Goal: Obtain resource: Download file/media

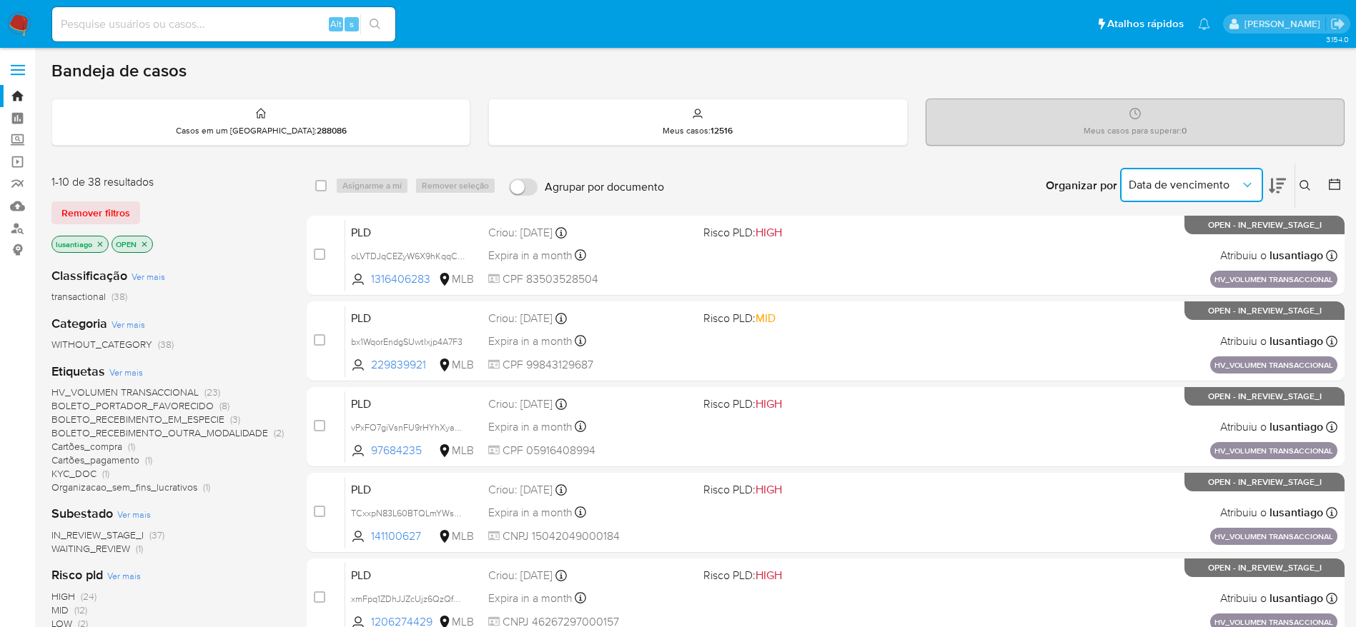
click at [1204, 176] on button "Data de vencimento" at bounding box center [1191, 185] width 143 height 34
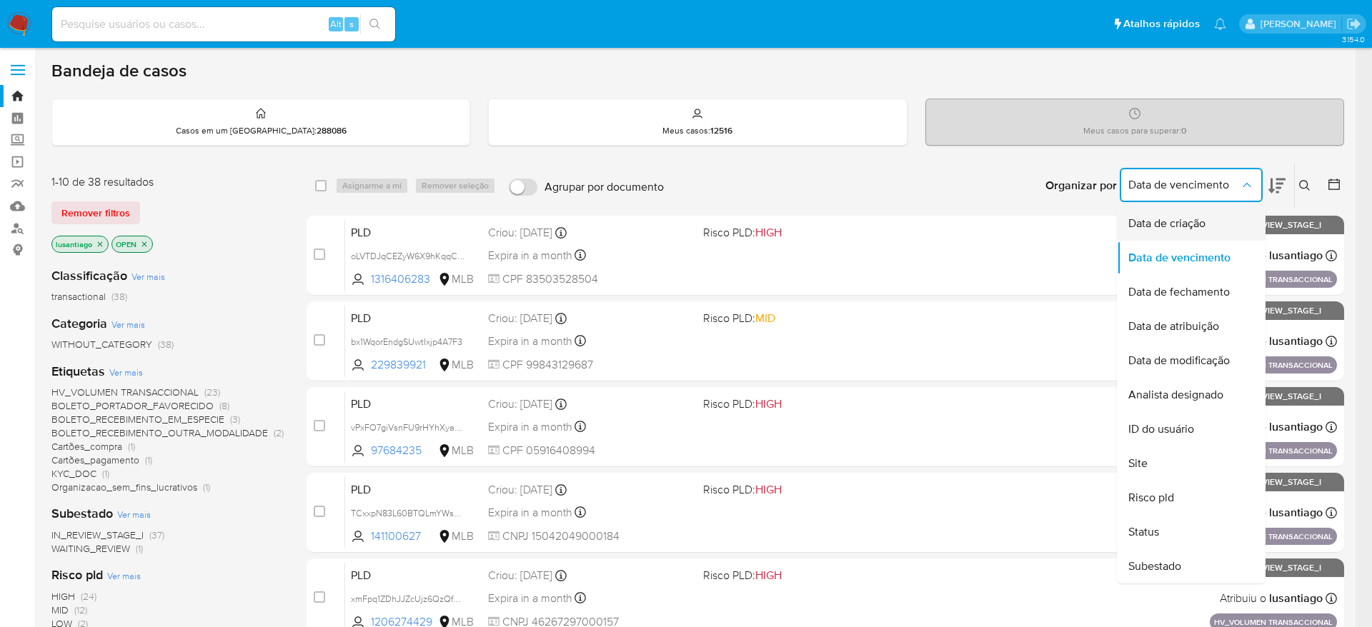
click at [1174, 222] on span "Data de criação" at bounding box center [1166, 224] width 77 height 14
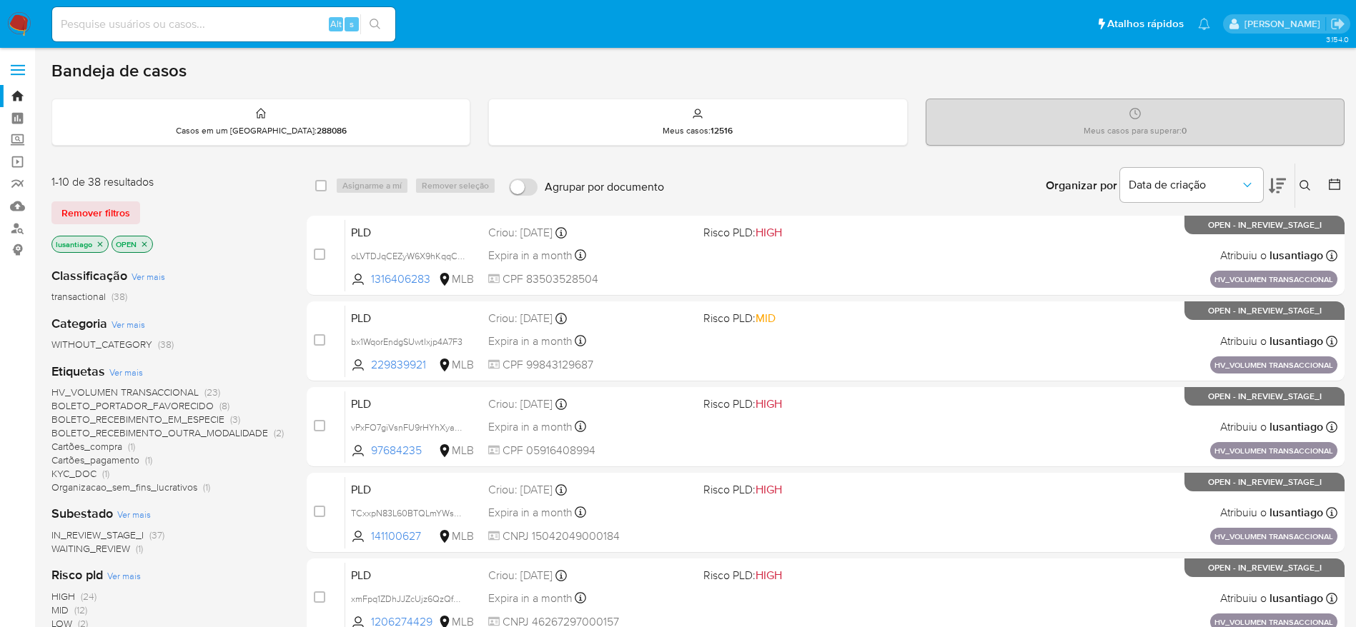
click at [1344, 188] on main "3.154.0" at bounding box center [678, 564] width 1356 height 1128
click at [1336, 189] on icon at bounding box center [1334, 184] width 14 height 14
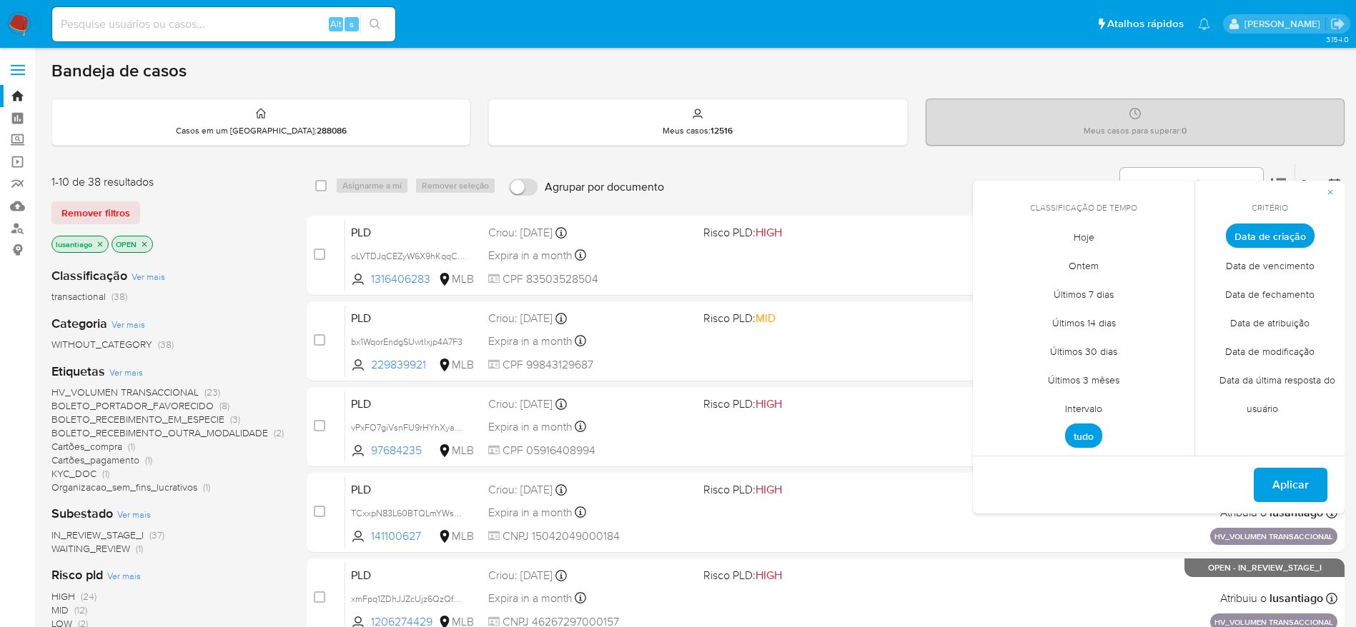
click at [1082, 409] on span "Intervalo" at bounding box center [1083, 408] width 67 height 29
click at [993, 260] on icon "Mes anterior" at bounding box center [994, 262] width 6 height 10
click at [1031, 319] on button "1" at bounding box center [1026, 315] width 23 height 23
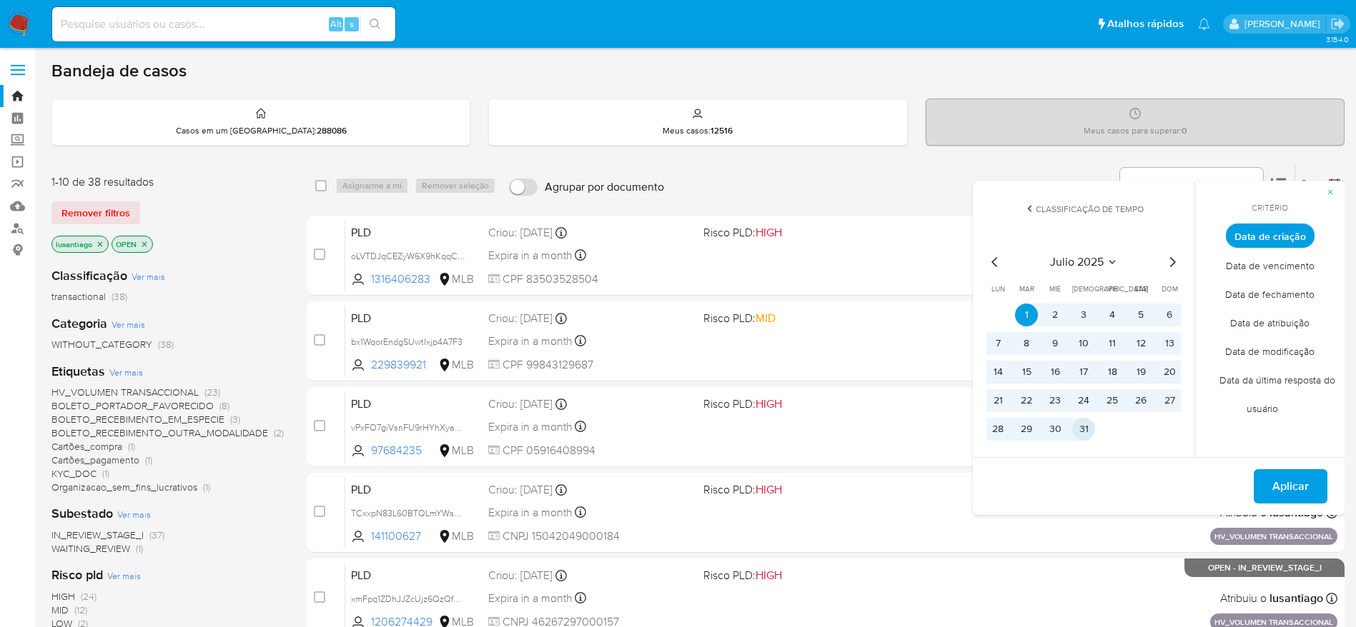
click at [1087, 435] on button "31" at bounding box center [1083, 429] width 23 height 23
click at [1273, 482] on span "Aplicar" at bounding box center [1290, 486] width 36 height 31
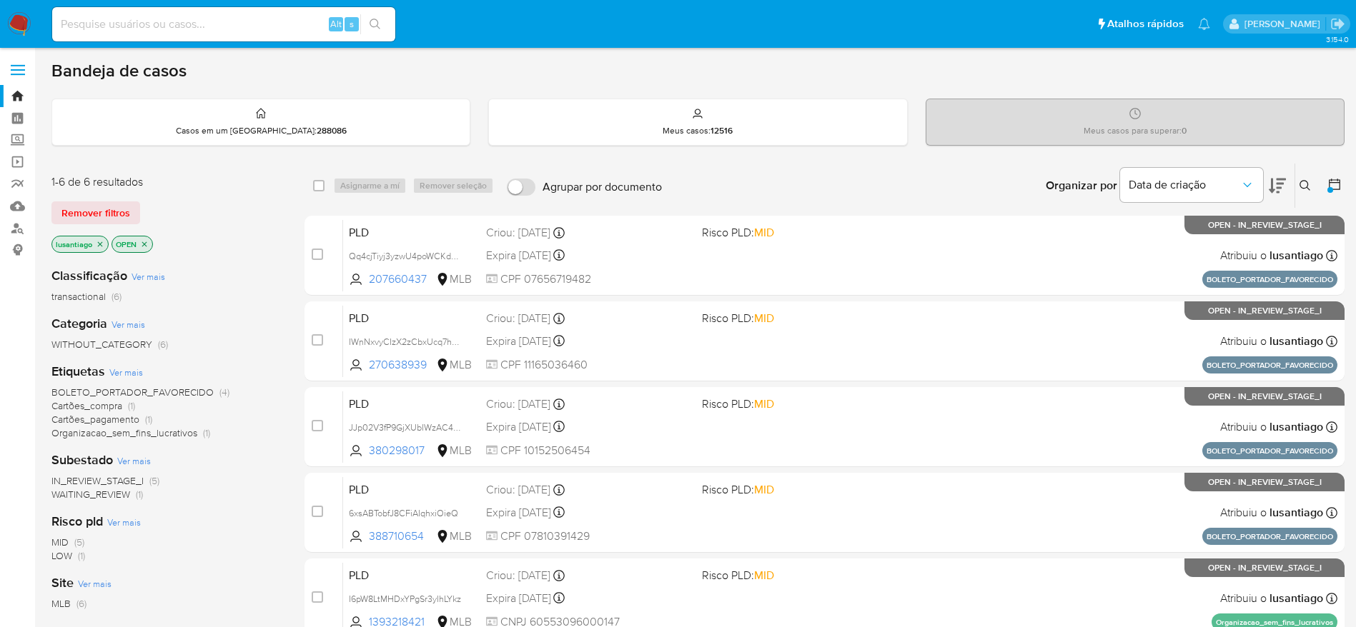
click at [159, 392] on span "BOLETO_PORTADOR_FAVORECIDO" at bounding box center [132, 392] width 162 height 14
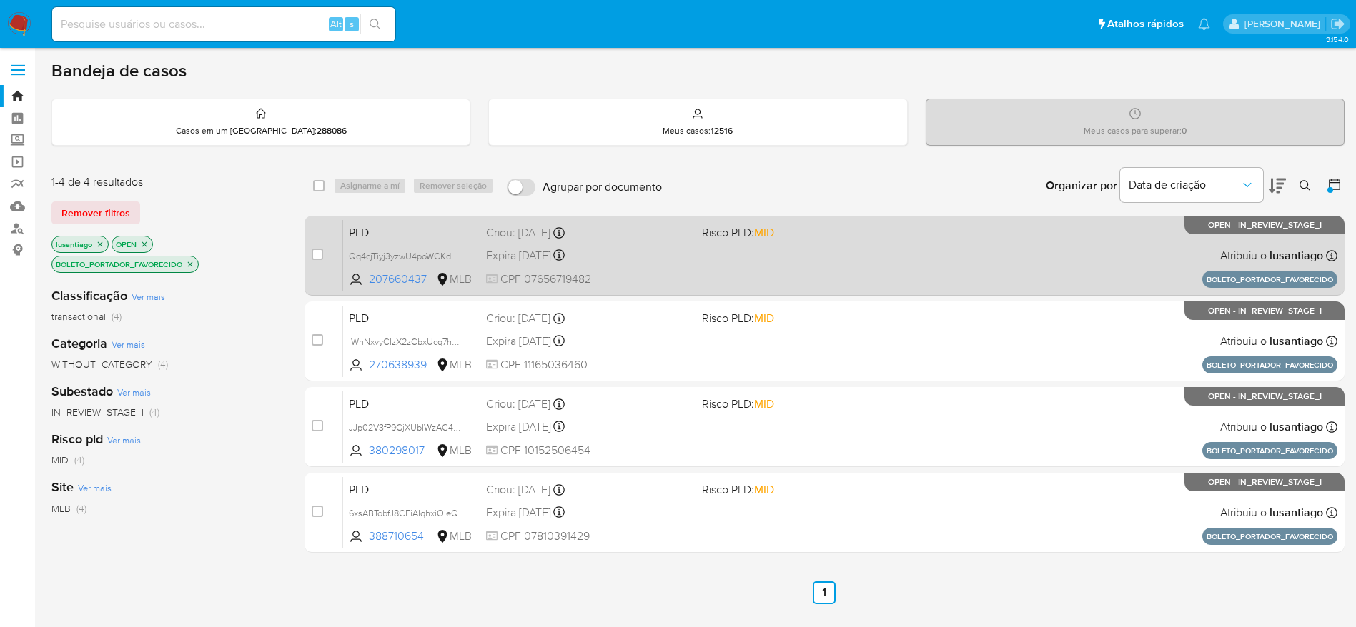
click at [643, 272] on span "CPF 07656719482" at bounding box center [588, 280] width 204 height 16
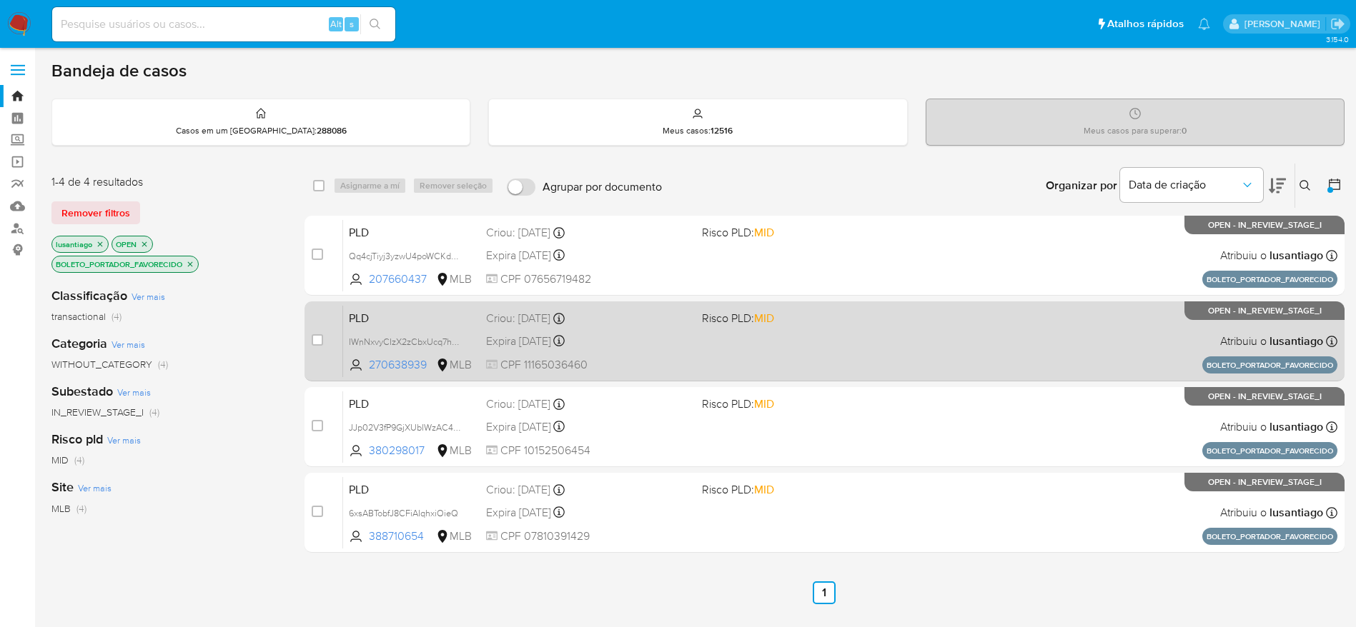
click at [637, 327] on div "PLD IWnNxvyCIzX2zCbxUcq7hFER 270638939 MLB Risco PLD: MID Criou: 14/07/2025 Cri…" at bounding box center [840, 341] width 994 height 72
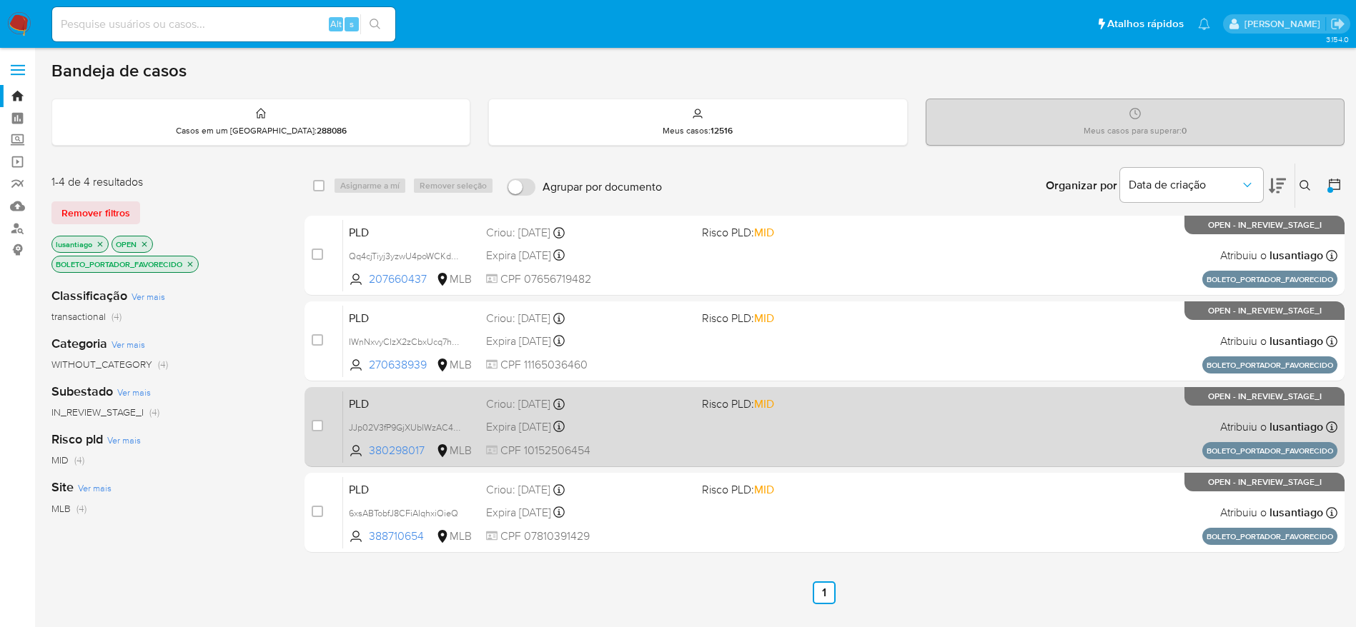
click at [666, 443] on span "CPF 10152506454" at bounding box center [588, 451] width 204 height 16
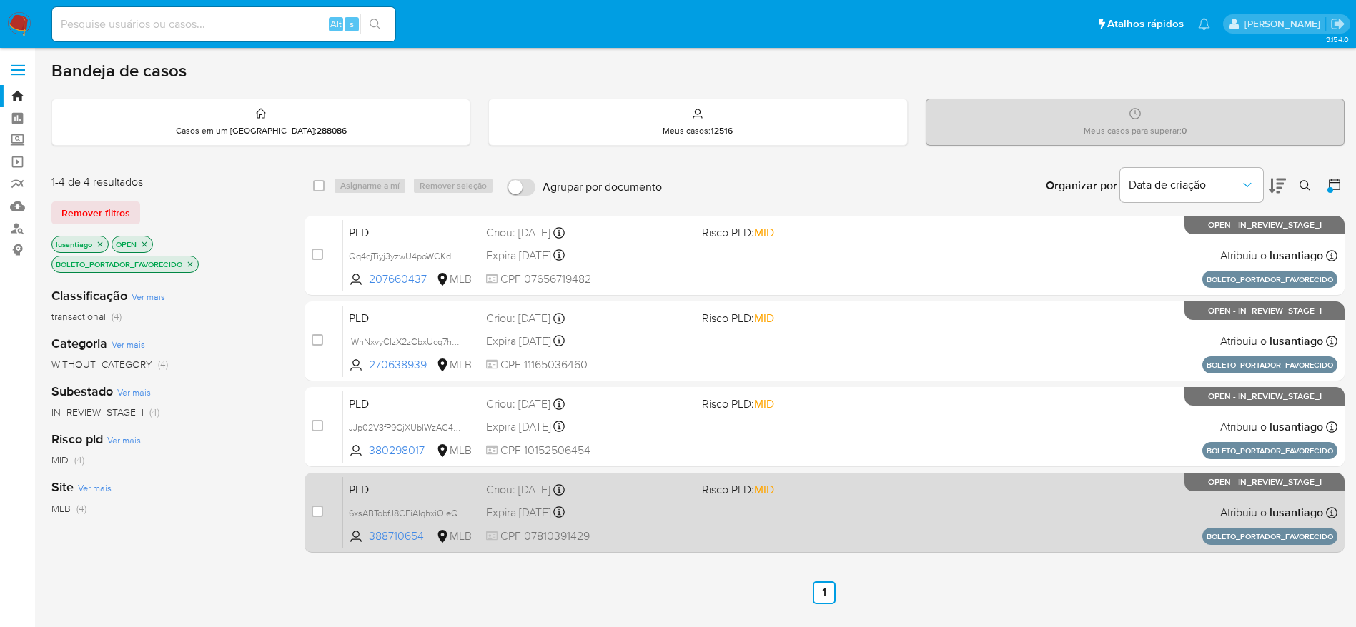
click at [672, 513] on div "Expira in 10 days Expira em 28/08/2025 15:35:44" at bounding box center [588, 512] width 204 height 19
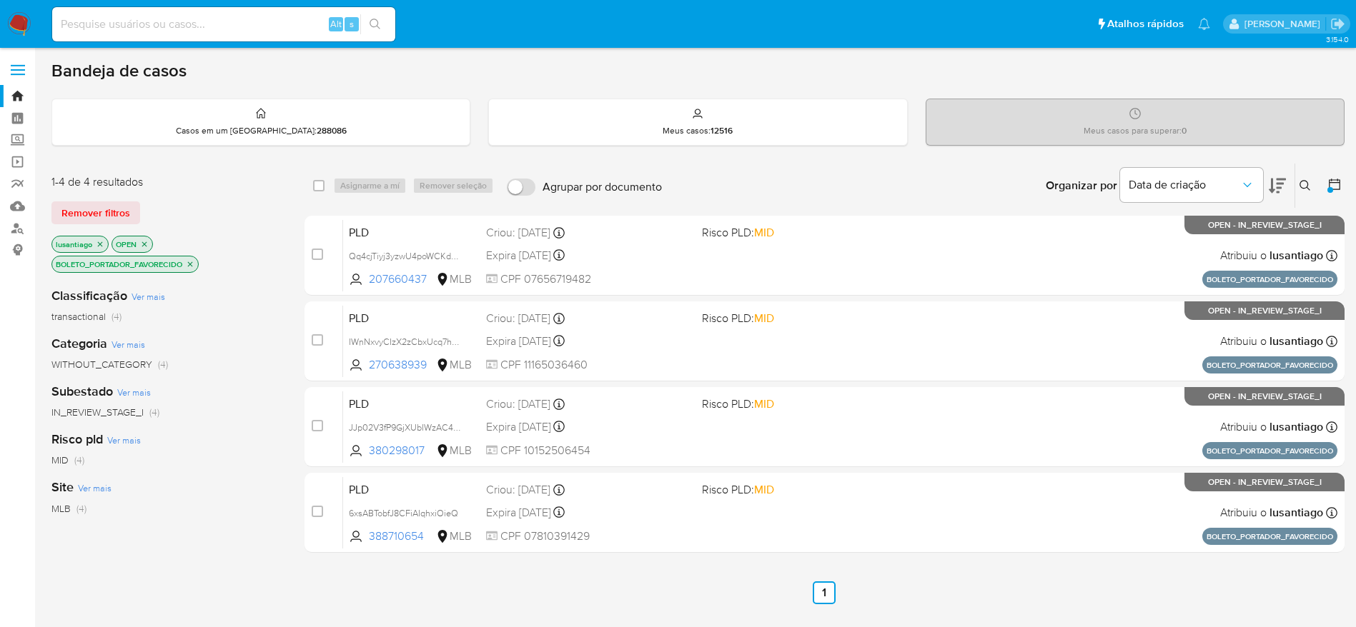
click at [193, 263] on icon "close-filter" at bounding box center [190, 264] width 5 height 5
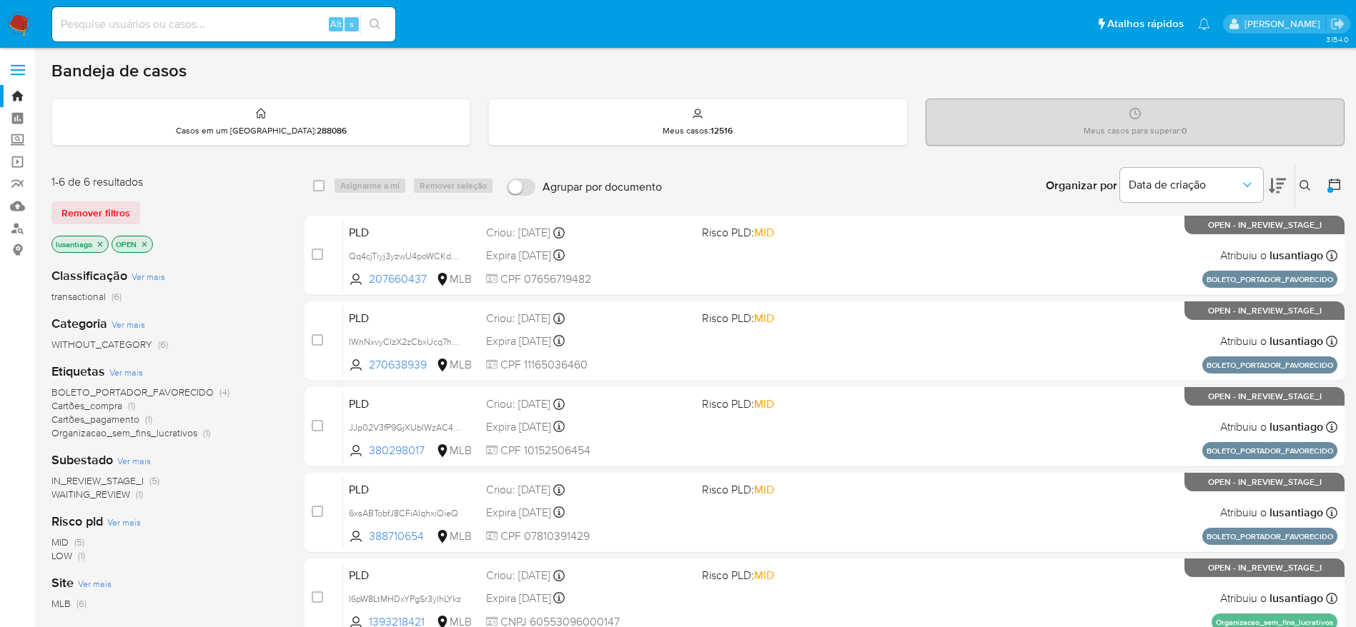
click at [84, 406] on span "Cartões_compra" at bounding box center [86, 406] width 71 height 14
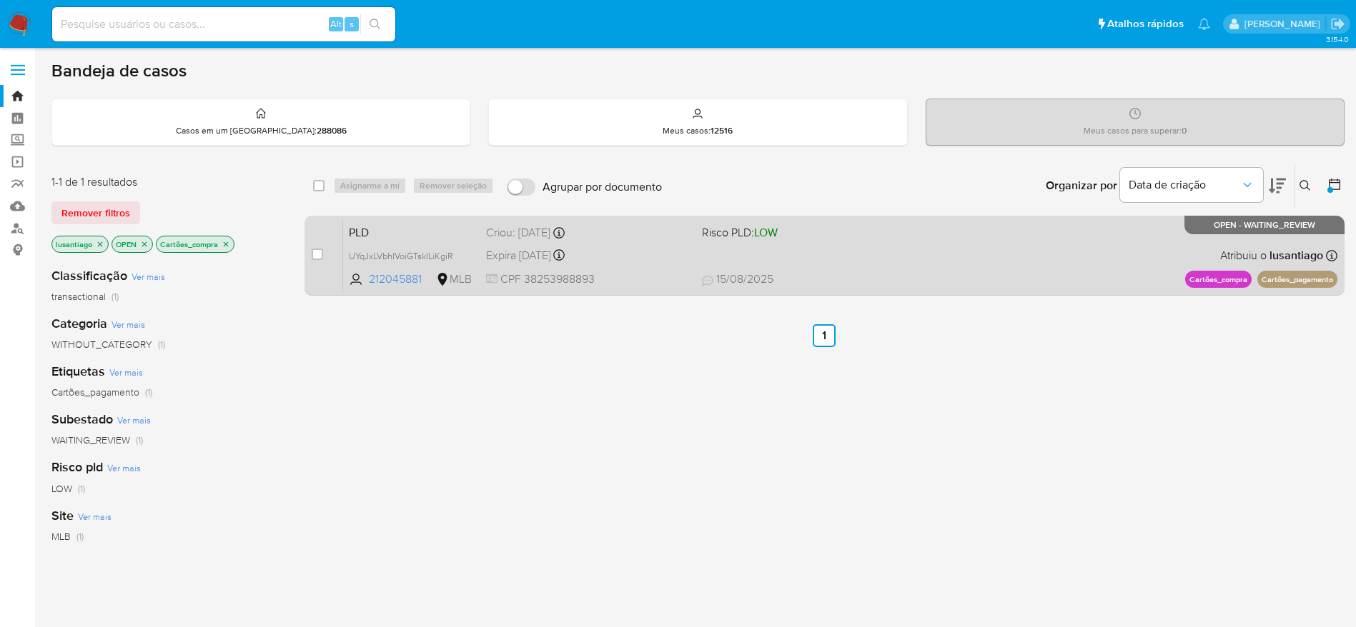
click at [865, 227] on span "Risco PLD: LOW" at bounding box center [804, 231] width 204 height 19
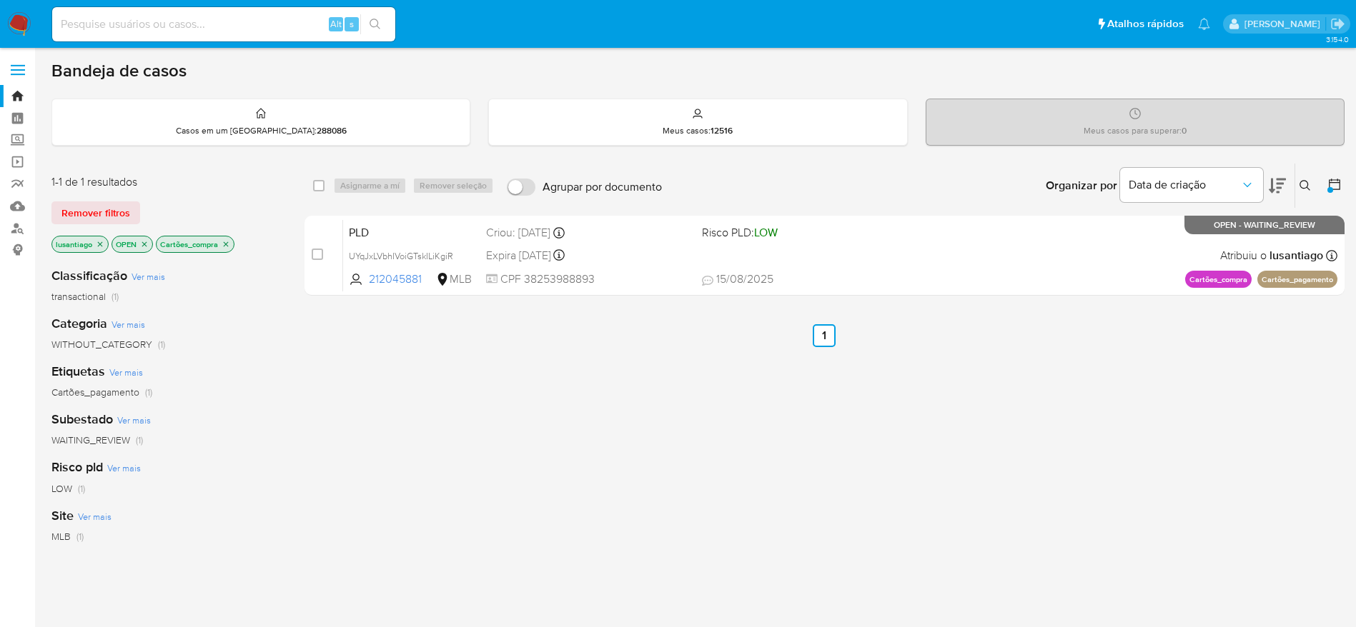
click at [225, 244] on icon "close-filter" at bounding box center [226, 244] width 9 height 9
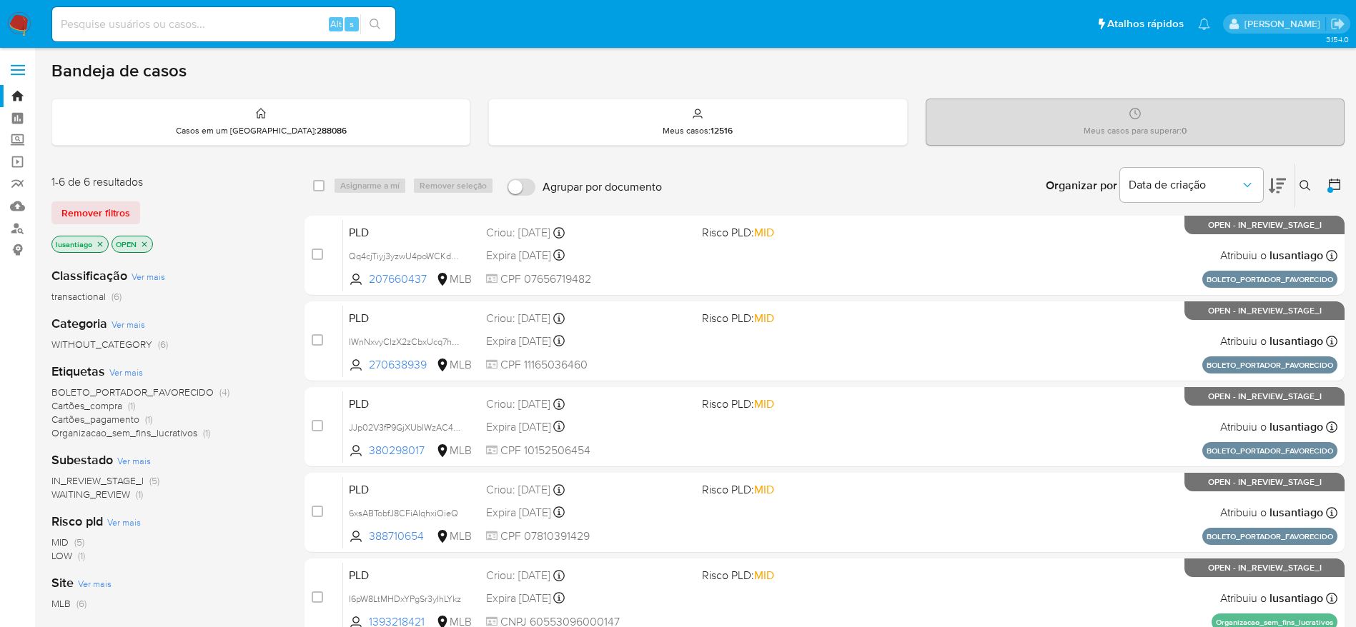
click at [154, 435] on span "Organizacao_sem_fins_lucrativos" at bounding box center [124, 433] width 146 height 14
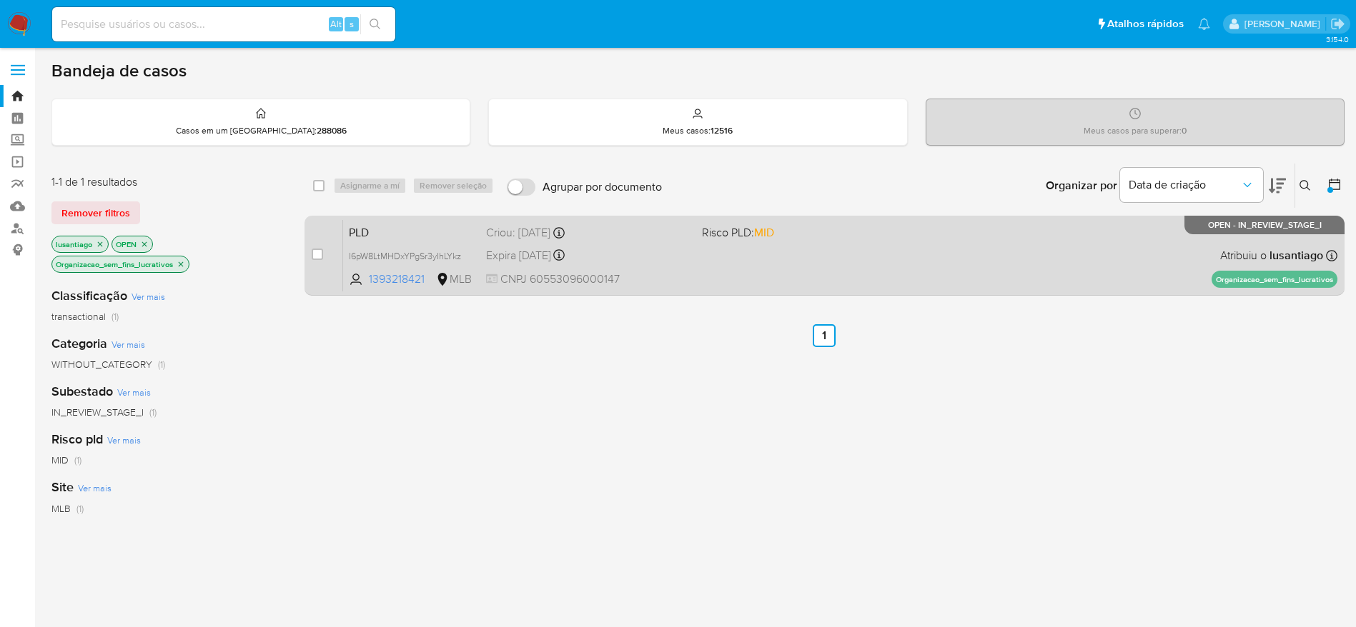
click at [948, 274] on div "PLD I6pW8LtMHDxYPgSr3yIhLYkz 1393218421 MLB Risco PLD: MID Criou: 12/07/2025 Cr…" at bounding box center [840, 255] width 994 height 72
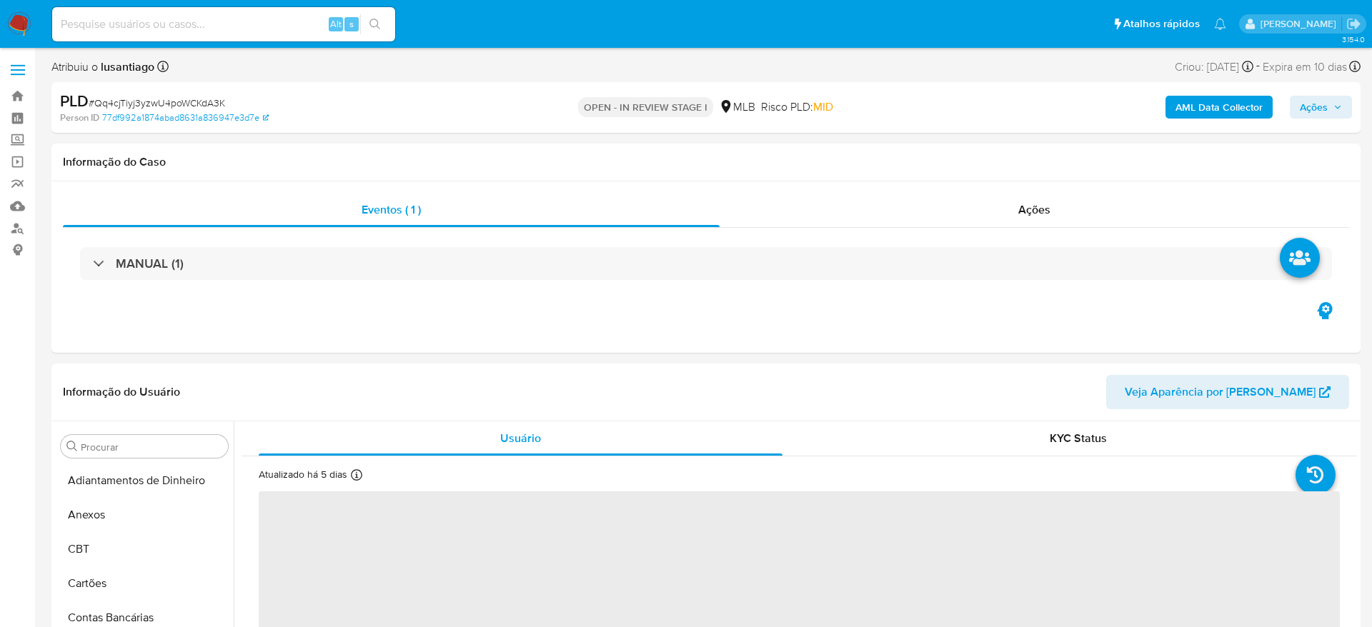
select select "10"
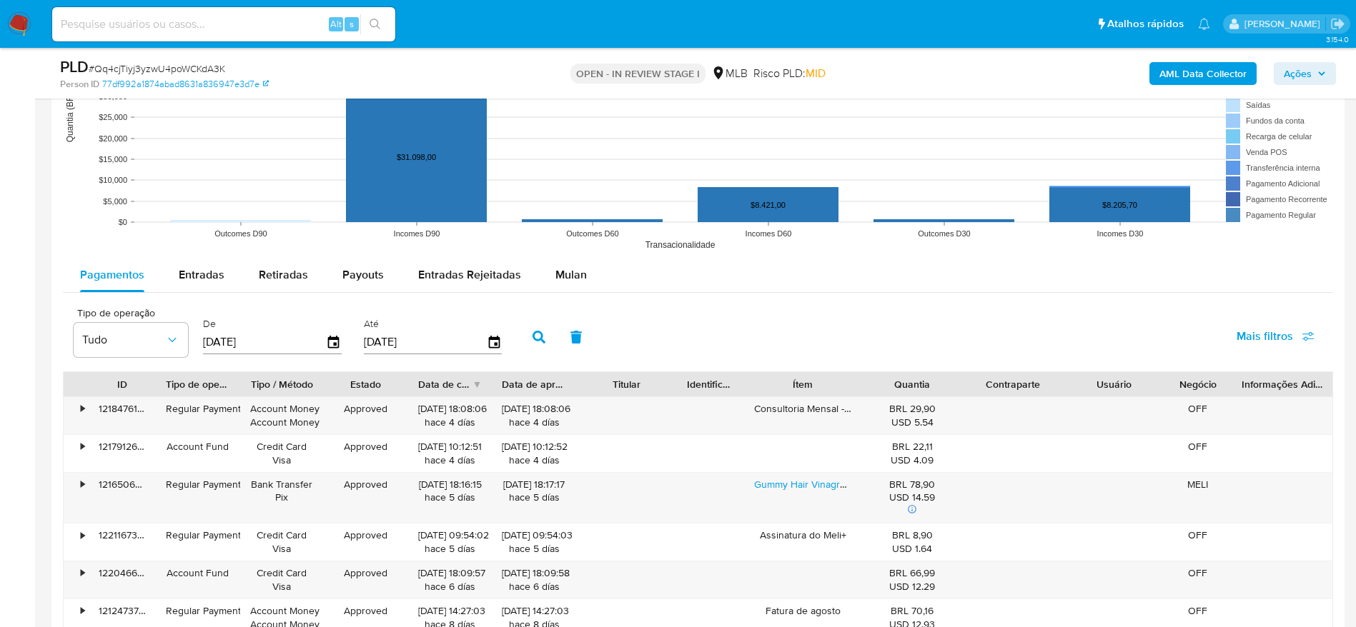
scroll to position [1379, 0]
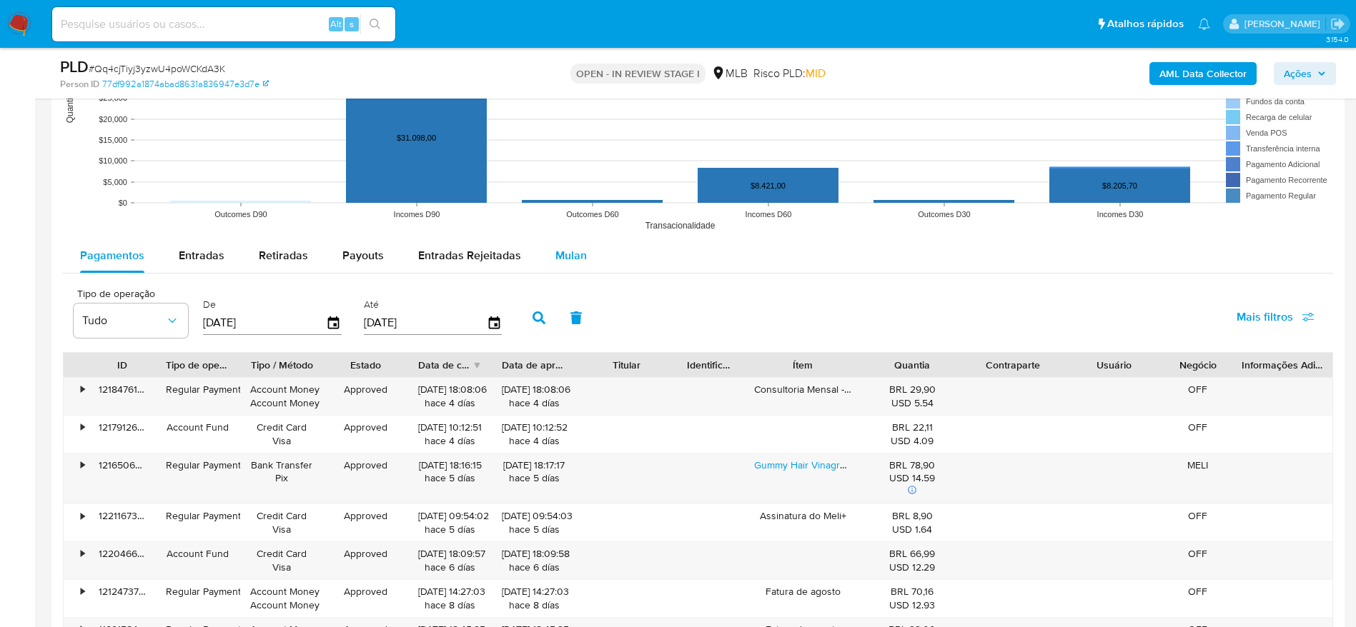
click at [555, 252] on span "Mulan" at bounding box center [570, 255] width 31 height 16
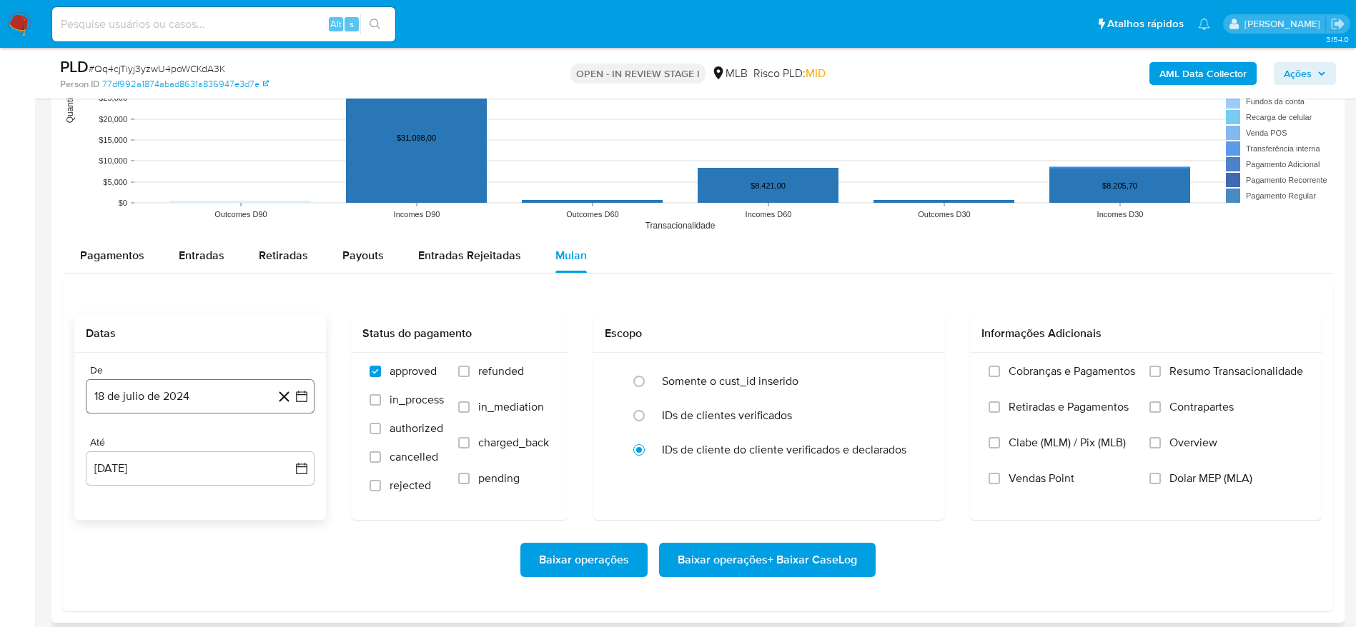
click at [136, 395] on button "18 de julio de 2024" at bounding box center [200, 396] width 229 height 34
click at [210, 176] on span "julio 2024" at bounding box center [194, 179] width 54 height 14
click at [291, 161] on icon "Año siguiente" at bounding box center [285, 162] width 17 height 17
click at [258, 254] on span "jun" at bounding box center [260, 254] width 16 height 11
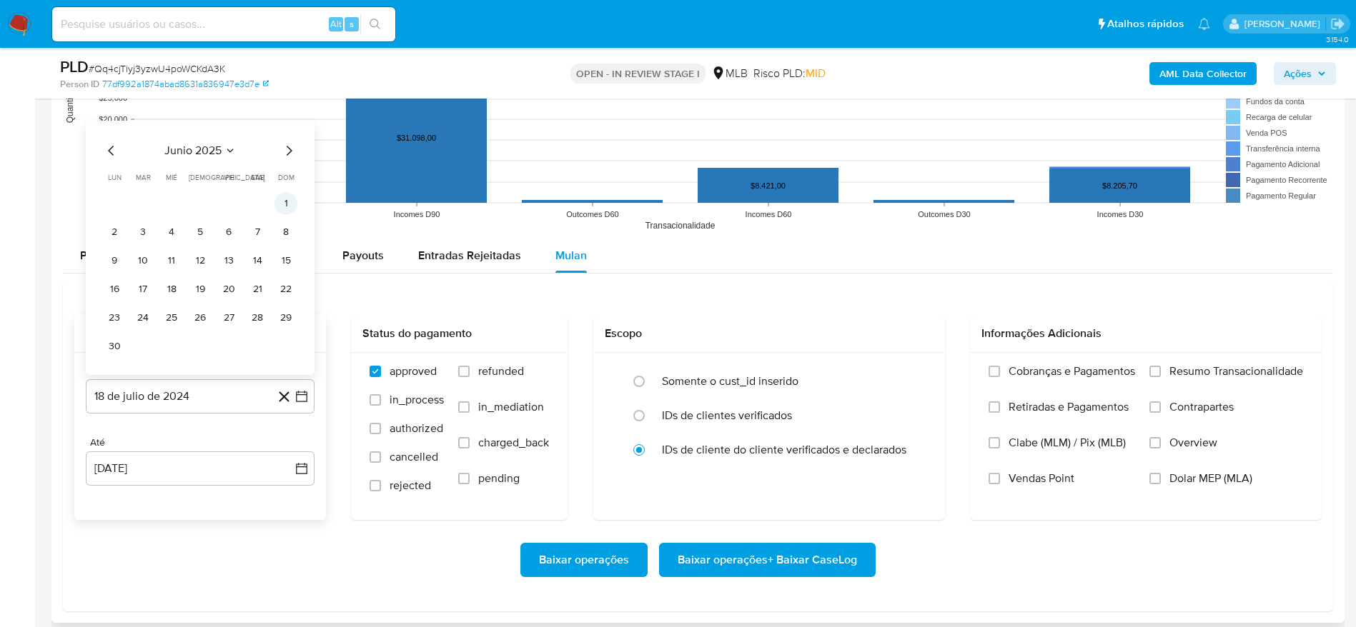
click at [284, 209] on button "1" at bounding box center [285, 203] width 23 height 23
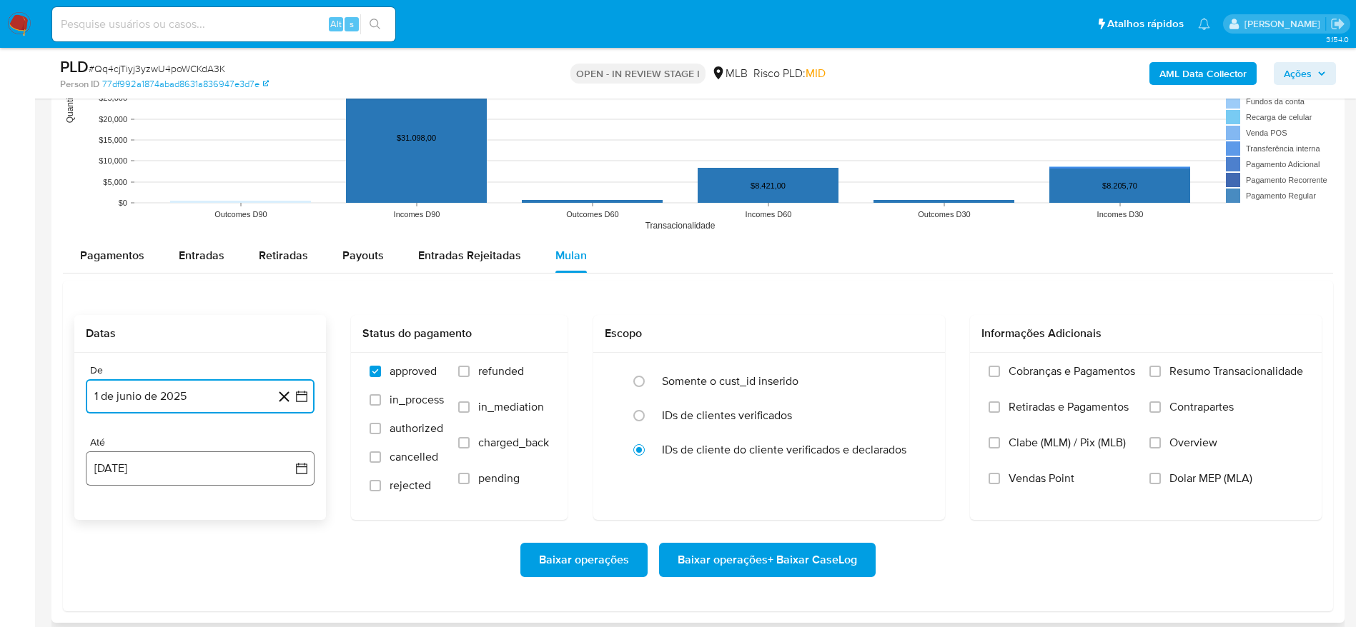
click at [235, 476] on button "18 [PERSON_NAME] de 2025" at bounding box center [200, 469] width 229 height 34
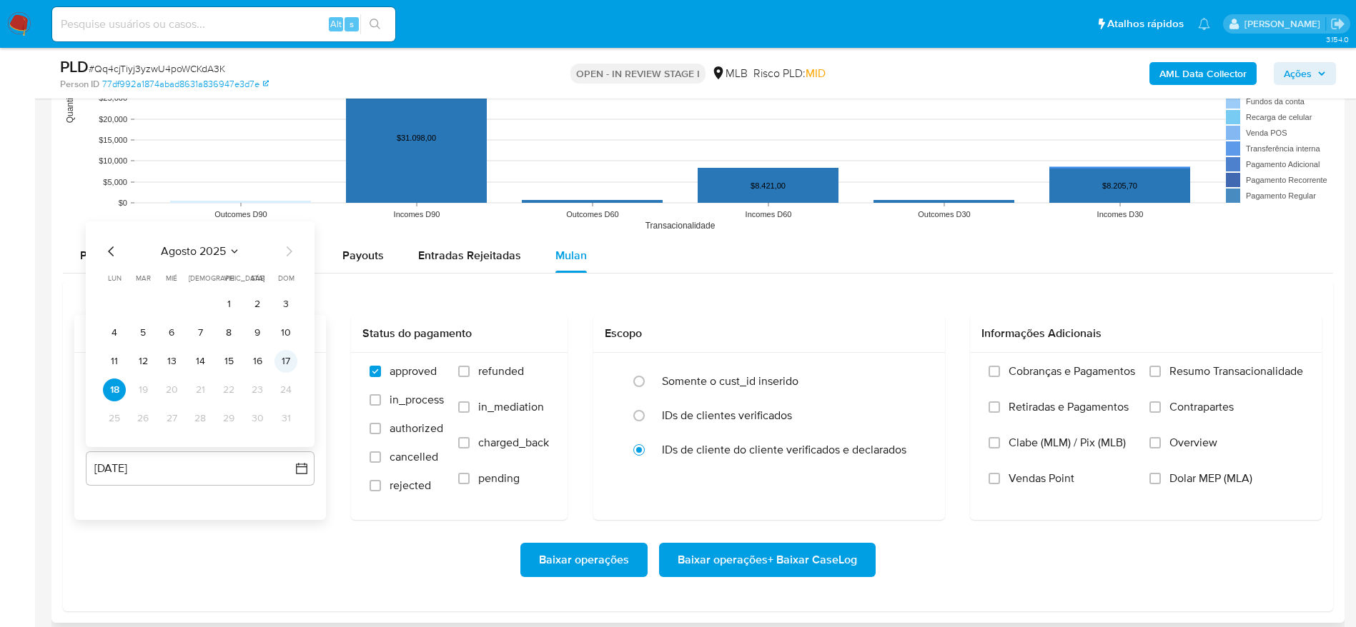
click at [282, 359] on button "17" at bounding box center [285, 361] width 23 height 23
click at [1198, 374] on span "Resumo Transacionalidade" at bounding box center [1236, 371] width 134 height 14
click at [1161, 374] on input "Resumo Transacionalidade" at bounding box center [1154, 371] width 11 height 11
click at [815, 555] on span "Baixar operações + Baixar CaseLog" at bounding box center [766, 560] width 179 height 31
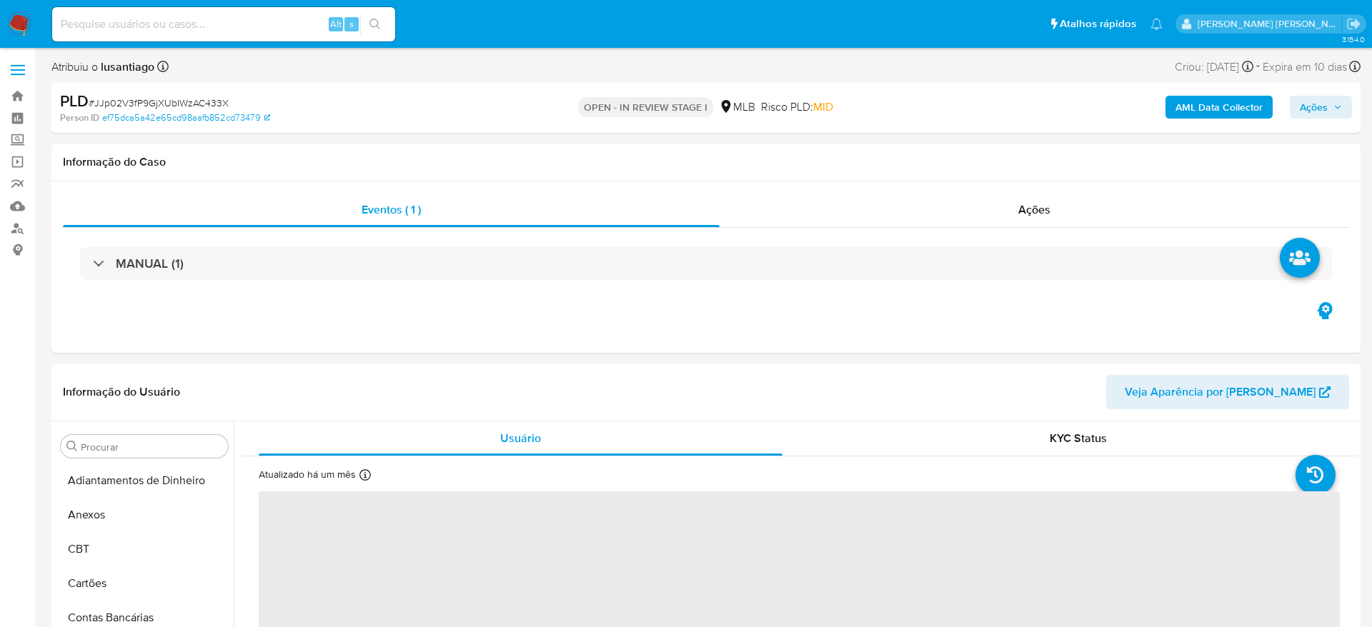
select select "10"
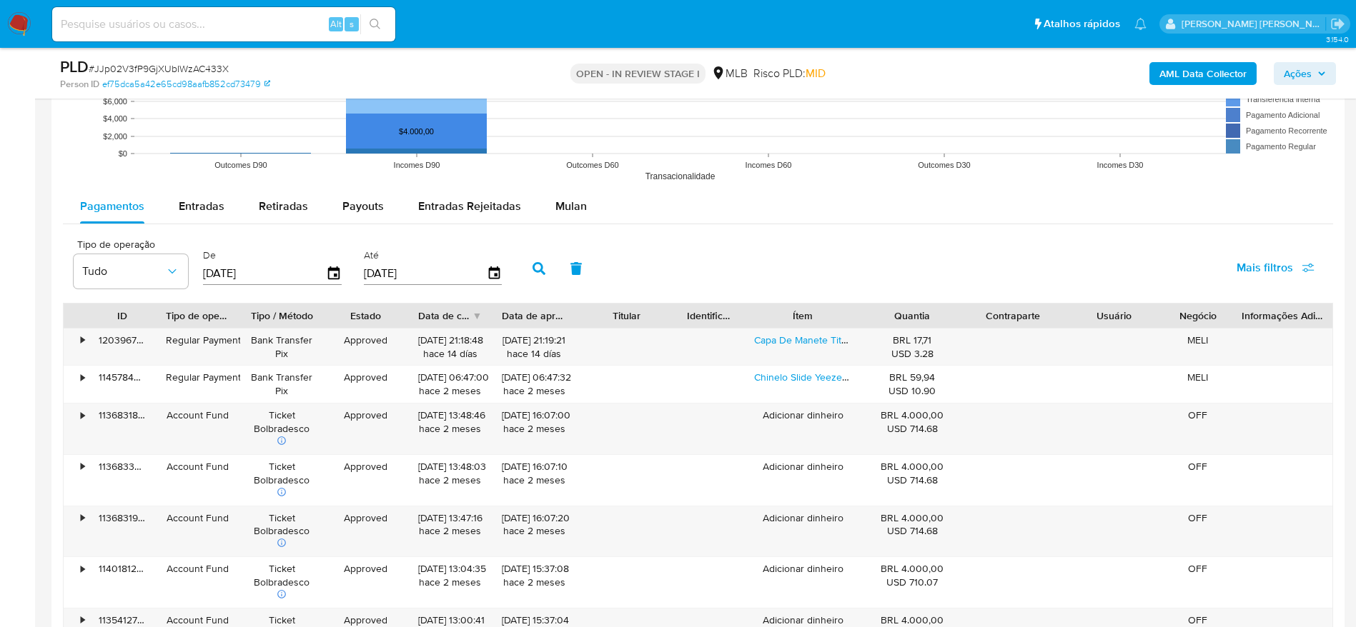
scroll to position [1503, 0]
click at [547, 206] on button "Mulan" at bounding box center [571, 204] width 66 height 34
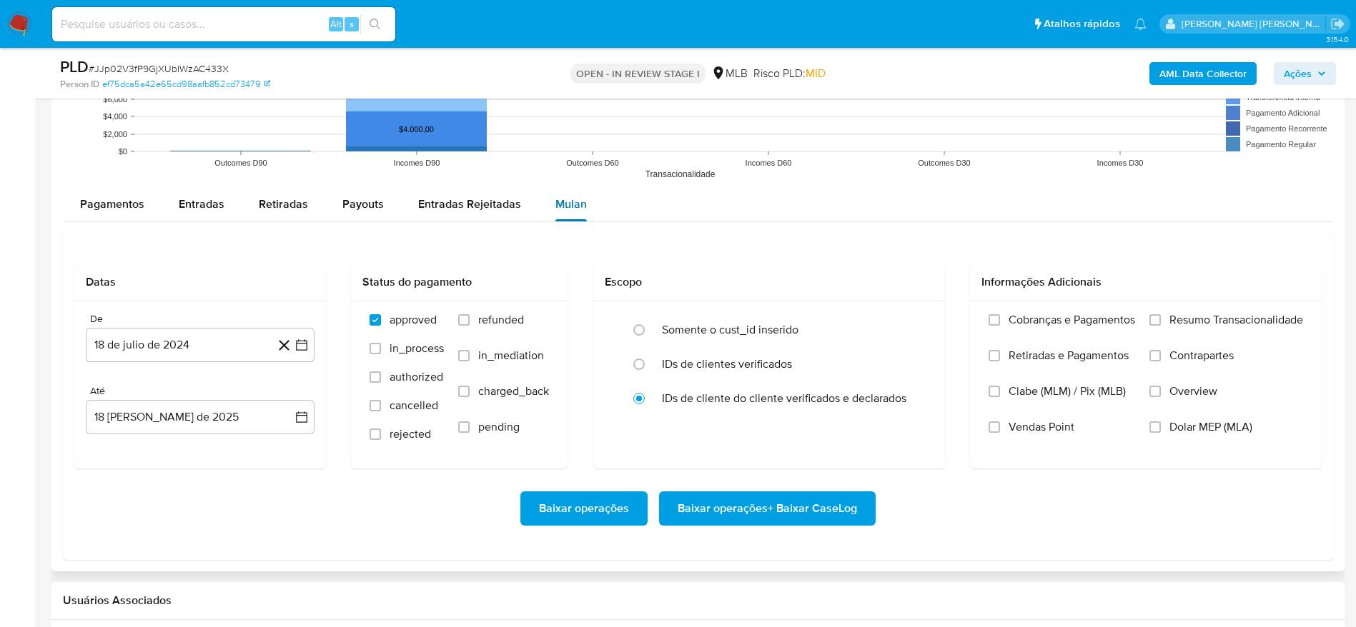
click at [547, 206] on button "Mulan" at bounding box center [571, 204] width 66 height 34
click at [180, 348] on button "18 de julio de 2024" at bounding box center [200, 345] width 229 height 34
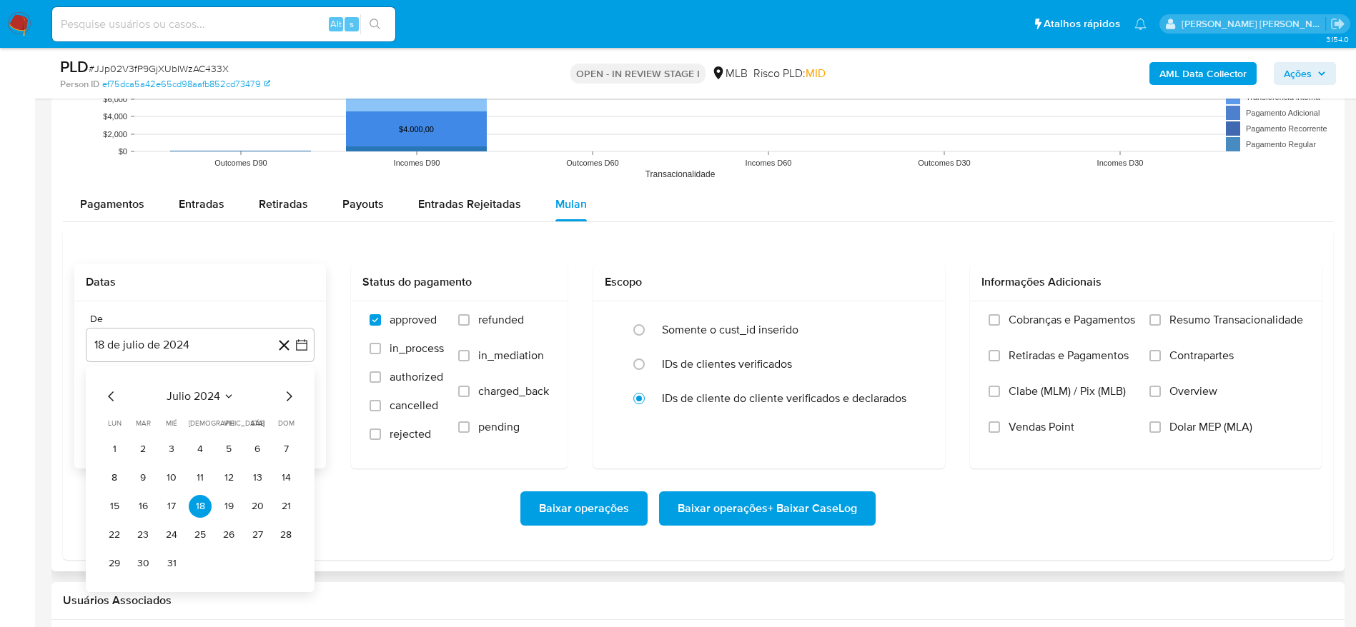
click at [204, 389] on span "julio 2024" at bounding box center [194, 396] width 54 height 14
click at [293, 399] on icon "Año siguiente" at bounding box center [285, 396] width 17 height 17
click at [264, 490] on span "jun" at bounding box center [260, 488] width 16 height 11
click at [289, 452] on button "1" at bounding box center [285, 449] width 23 height 23
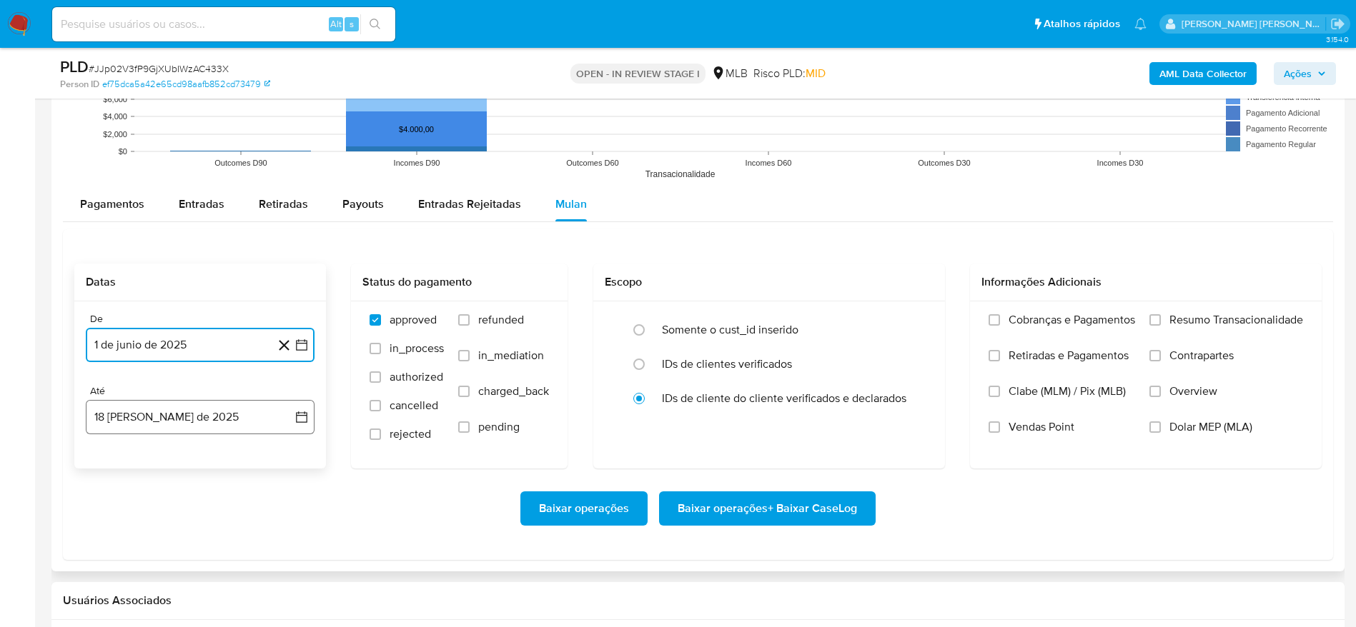
click at [194, 416] on button "18 [PERSON_NAME] de 2025" at bounding box center [200, 417] width 229 height 34
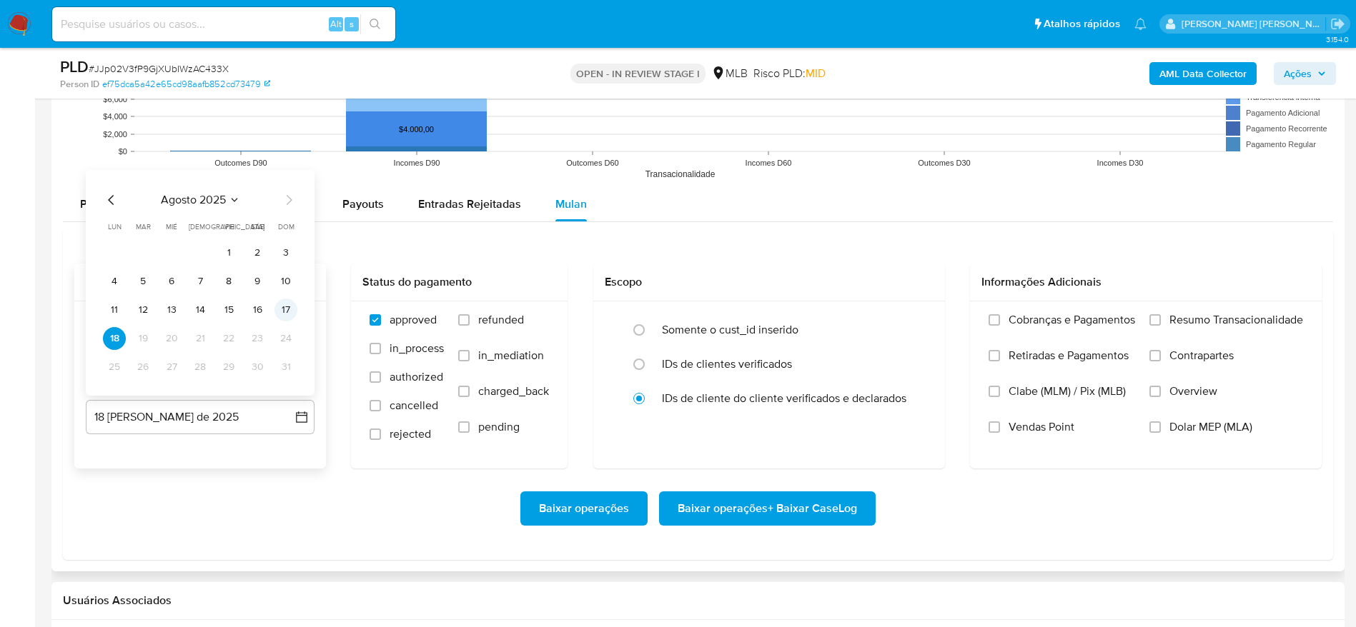
click at [289, 310] on button "17" at bounding box center [285, 310] width 23 height 23
click at [1175, 317] on span "Resumo Transacionalidade" at bounding box center [1236, 320] width 134 height 14
click at [1161, 317] on input "Resumo Transacionalidade" at bounding box center [1154, 319] width 11 height 11
click at [808, 511] on span "Baixar operações + Baixar CaseLog" at bounding box center [766, 508] width 179 height 31
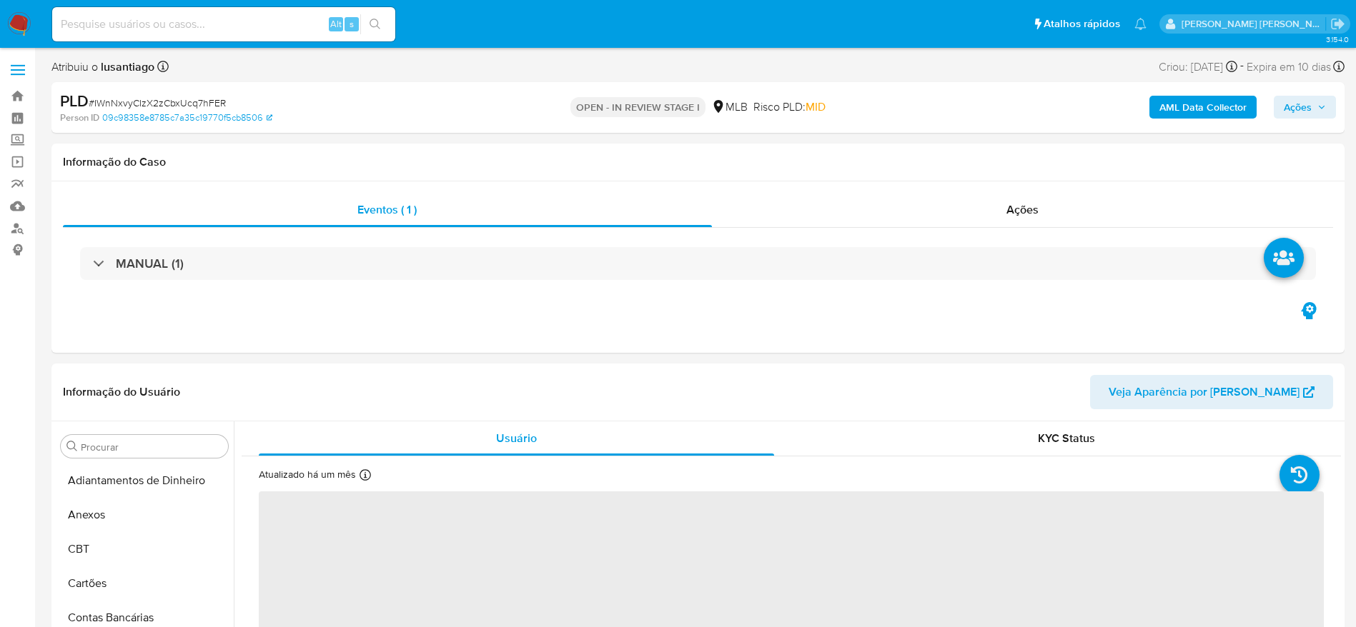
select select "10"
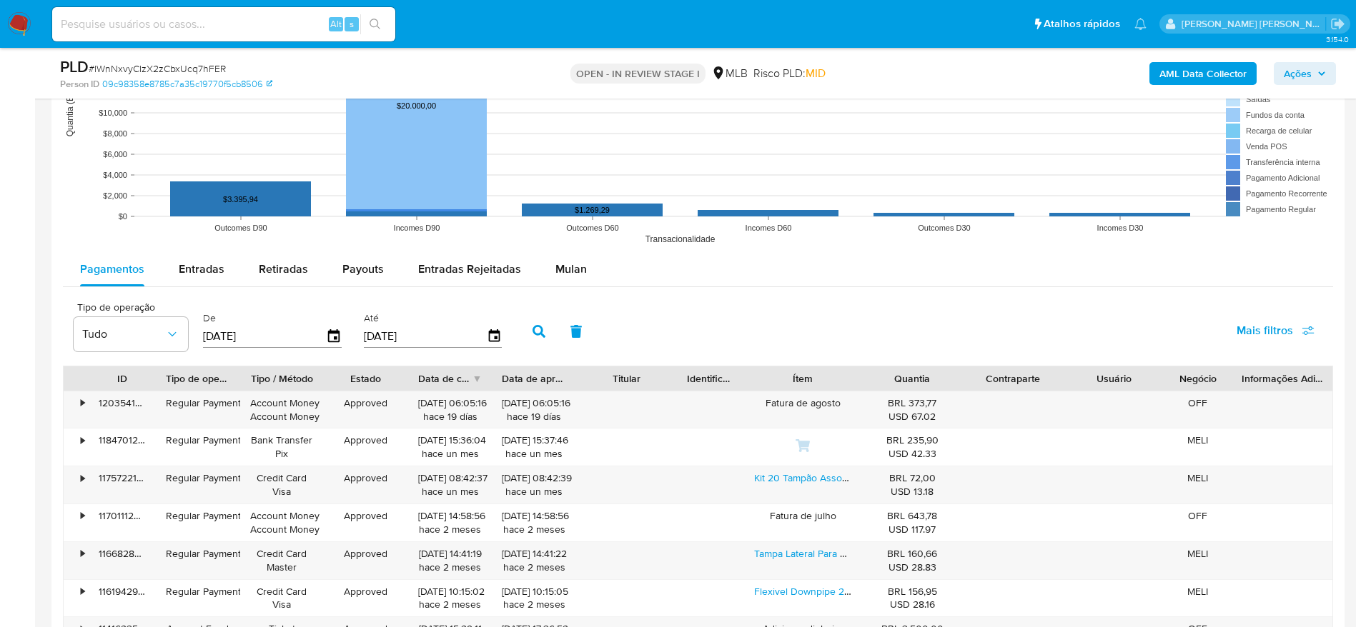
scroll to position [1580, 0]
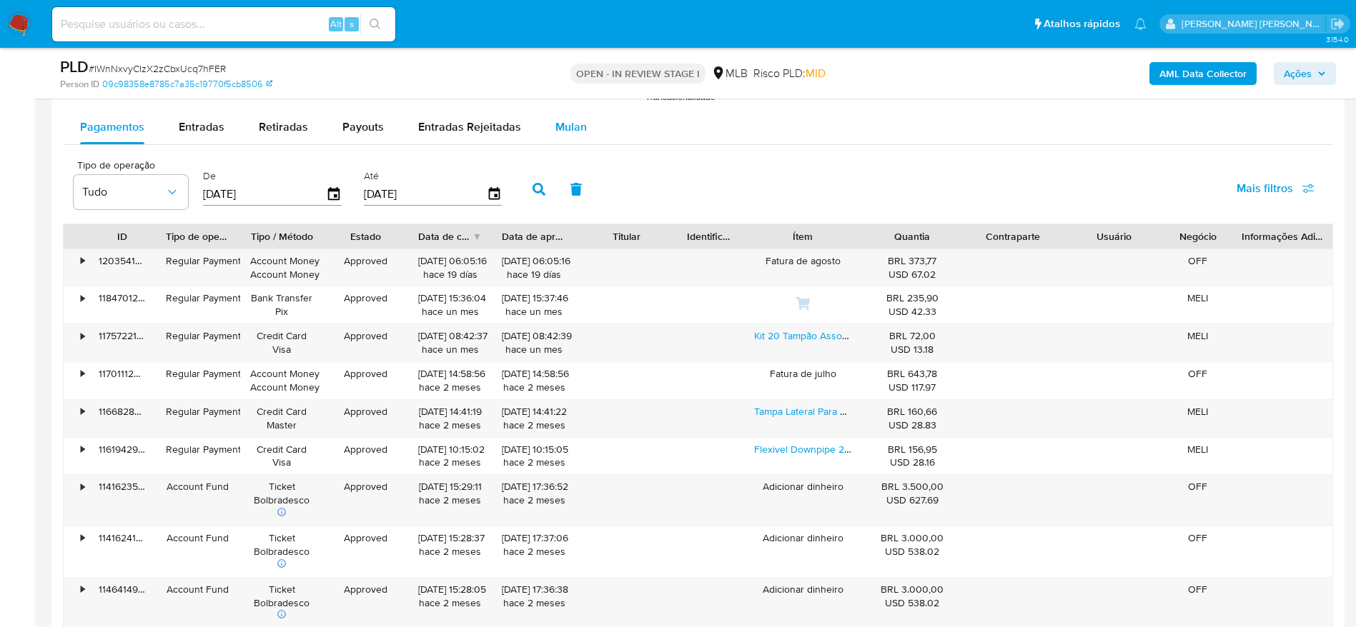
click at [572, 125] on span "Mulan" at bounding box center [570, 127] width 31 height 16
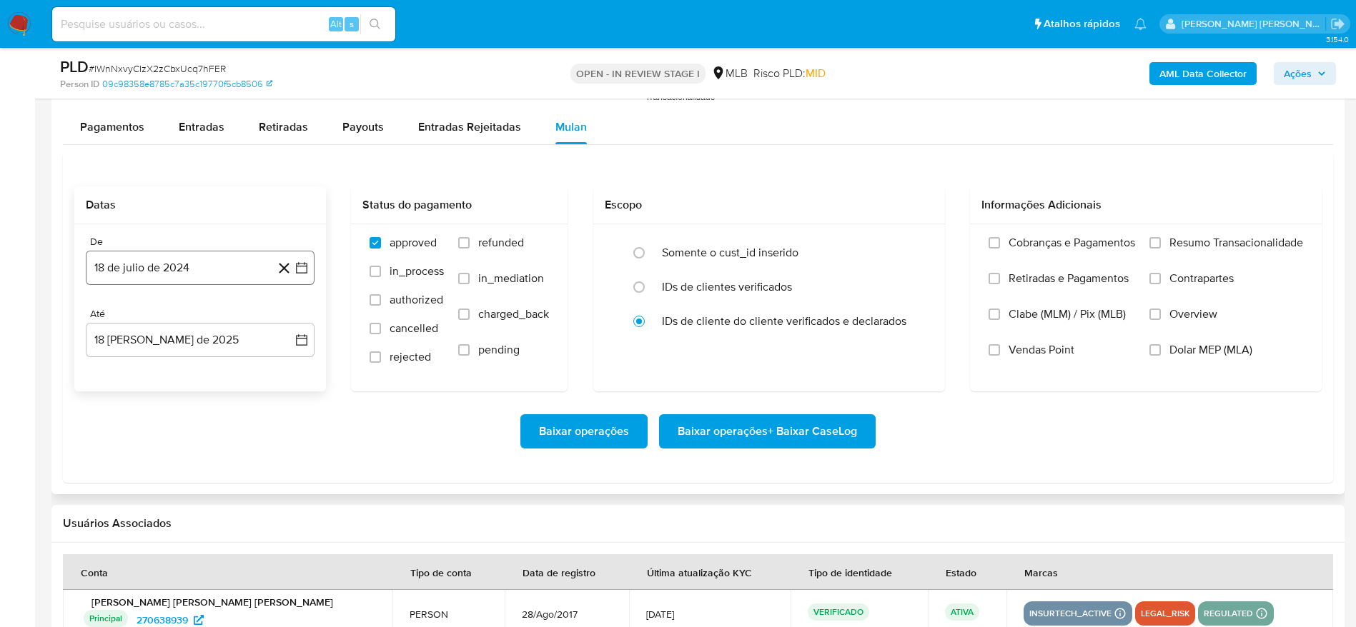
click at [221, 269] on button "18 de julio de 2024" at bounding box center [200, 268] width 229 height 34
click at [221, 318] on button "julio 2024" at bounding box center [201, 319] width 68 height 14
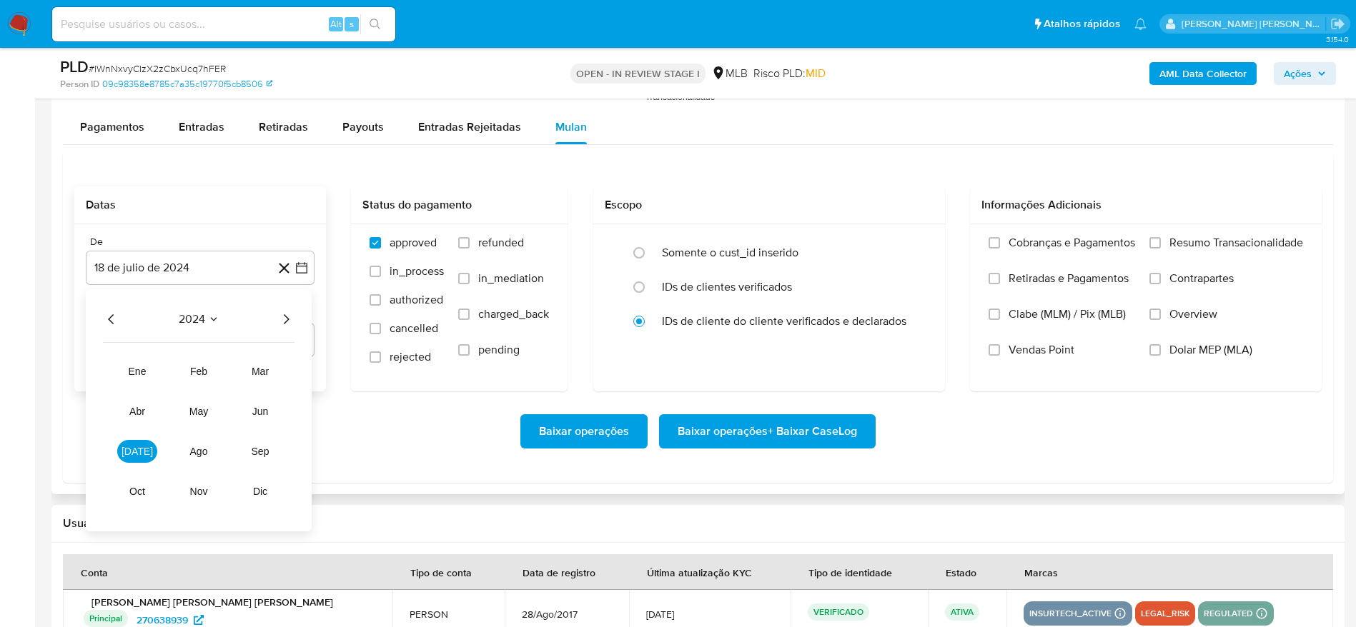
click at [289, 323] on icon "Año siguiente" at bounding box center [285, 319] width 17 height 17
click at [137, 450] on span "[DATE]" at bounding box center [136, 451] width 31 height 11
click at [114, 320] on icon "Mes anterior" at bounding box center [111, 319] width 17 height 17
click at [287, 378] on button "1" at bounding box center [285, 372] width 23 height 23
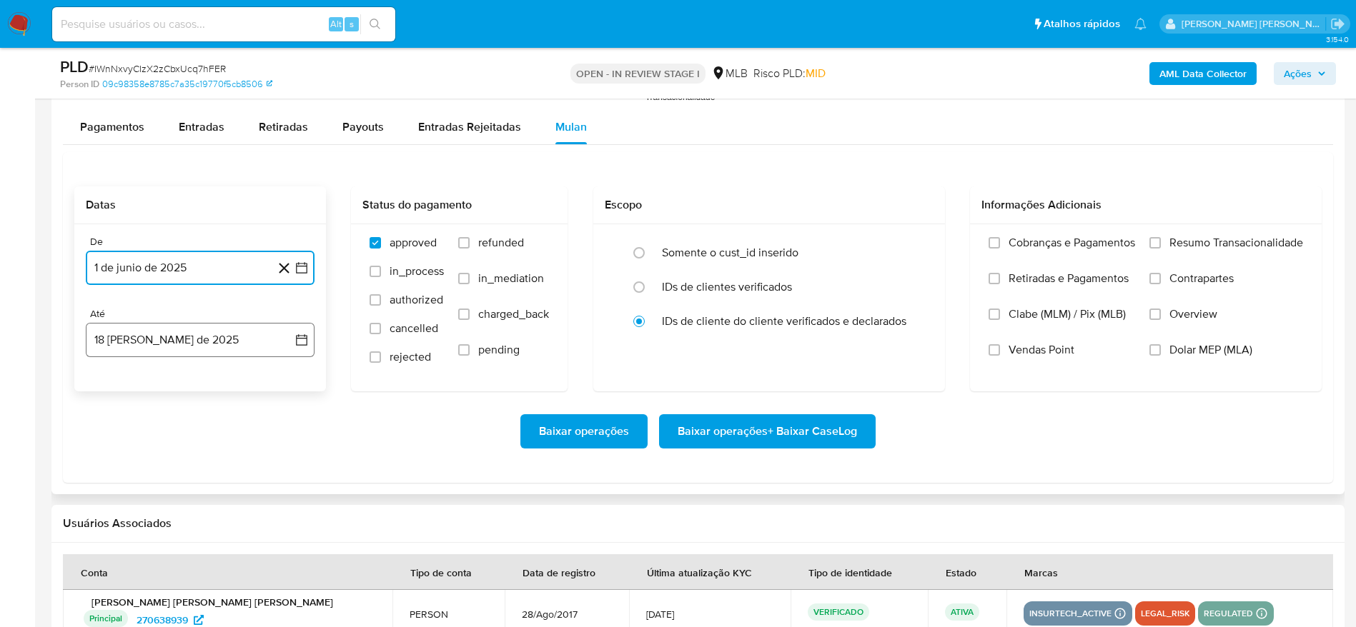
click at [220, 338] on button "18 [PERSON_NAME] de 2025" at bounding box center [200, 340] width 229 height 34
click at [286, 498] on button "17" at bounding box center [285, 501] width 23 height 23
click at [1234, 239] on span "Resumo Transacionalidade" at bounding box center [1236, 243] width 134 height 14
click at [1161, 239] on input "Resumo Transacionalidade" at bounding box center [1154, 242] width 11 height 11
click at [811, 424] on span "Baixar operações + Baixar CaseLog" at bounding box center [766, 431] width 179 height 31
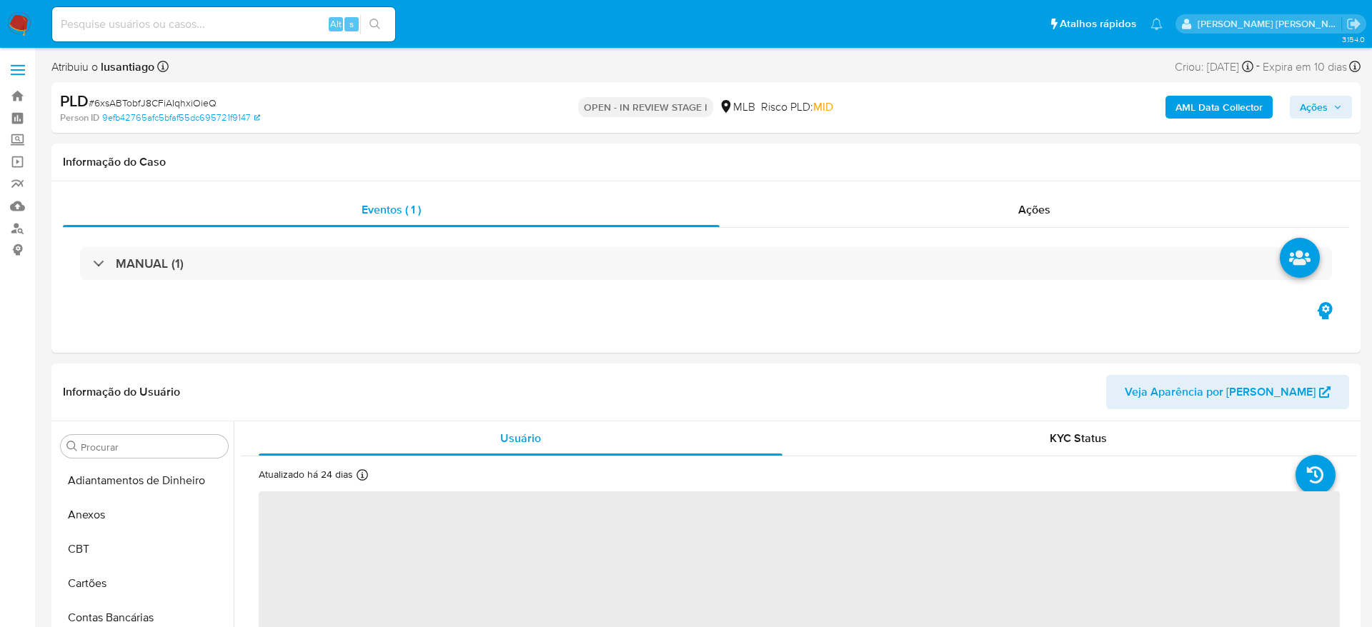
select select "10"
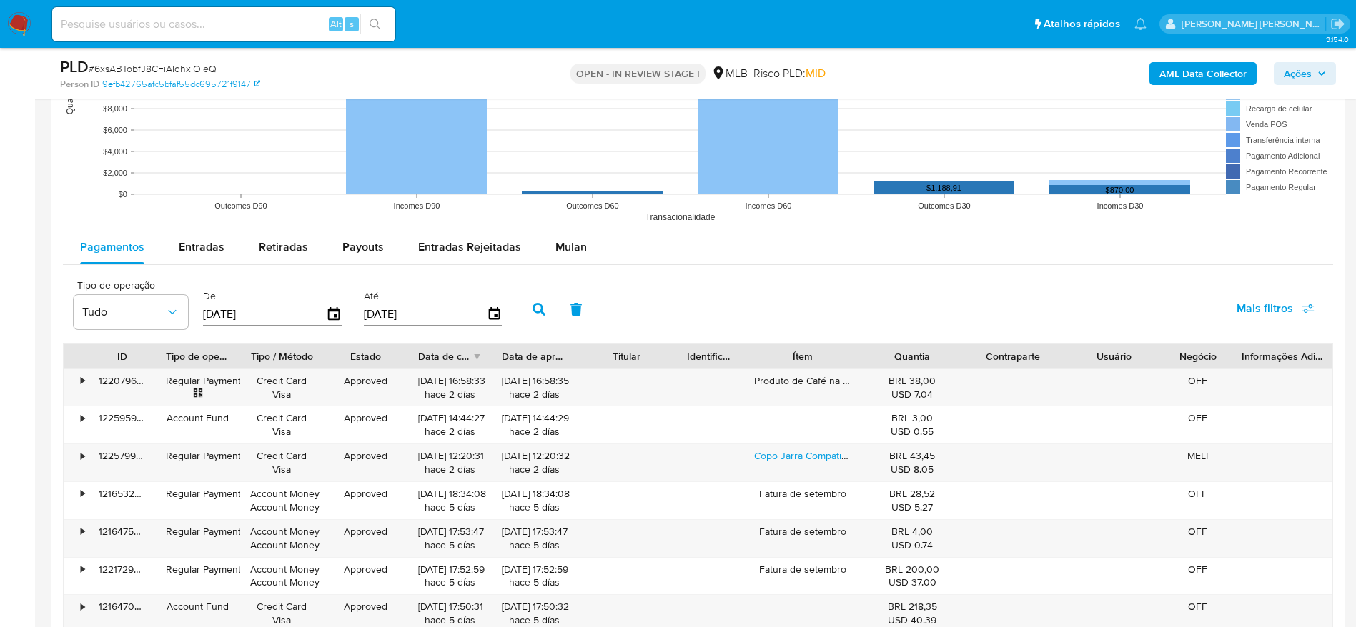
scroll to position [1466, 0]
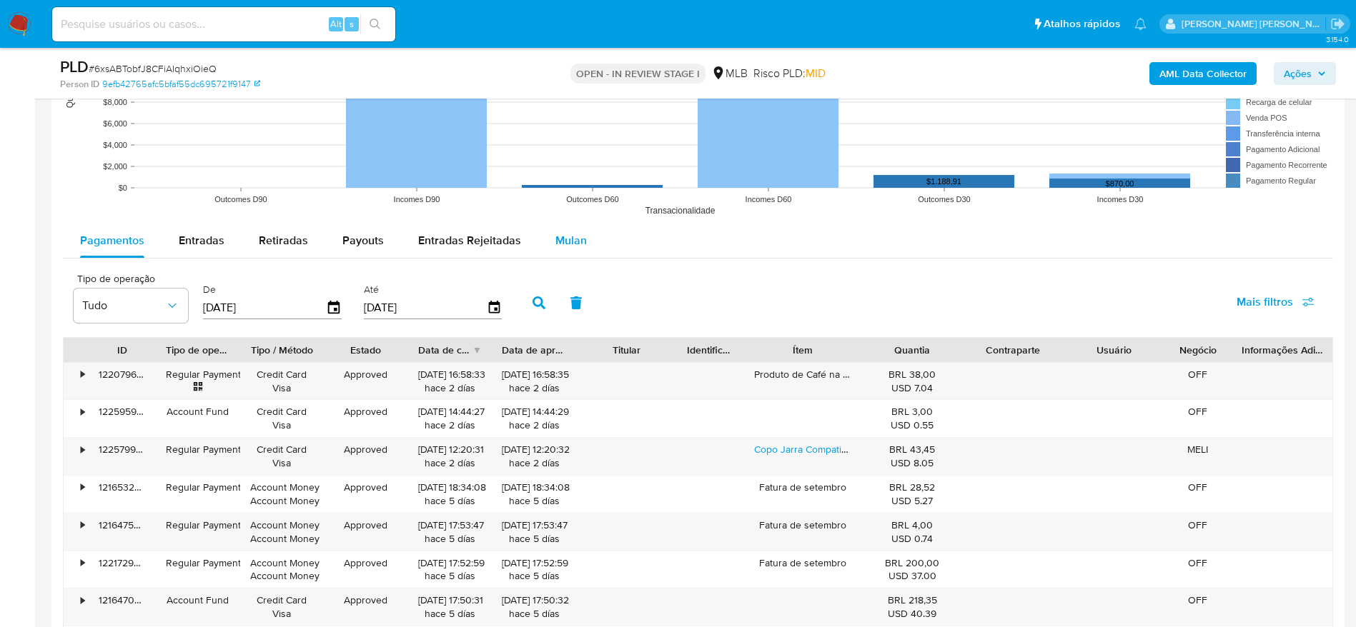
click at [570, 247] on span "Mulan" at bounding box center [570, 240] width 31 height 16
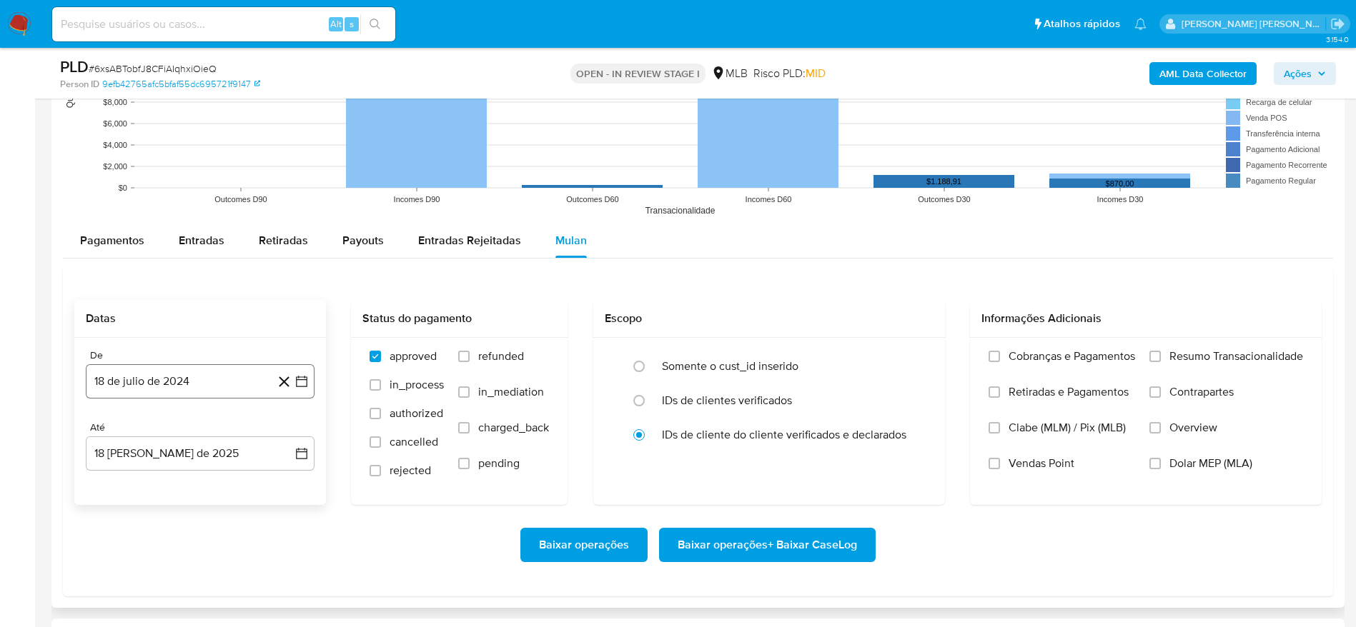
click at [219, 376] on button "18 de julio de 2024" at bounding box center [200, 381] width 229 height 34
click at [213, 163] on span "julio 2024" at bounding box center [194, 164] width 54 height 14
click at [287, 147] on icon "Año siguiente" at bounding box center [285, 147] width 17 height 17
click at [248, 247] on button "jun" at bounding box center [260, 240] width 40 height 23
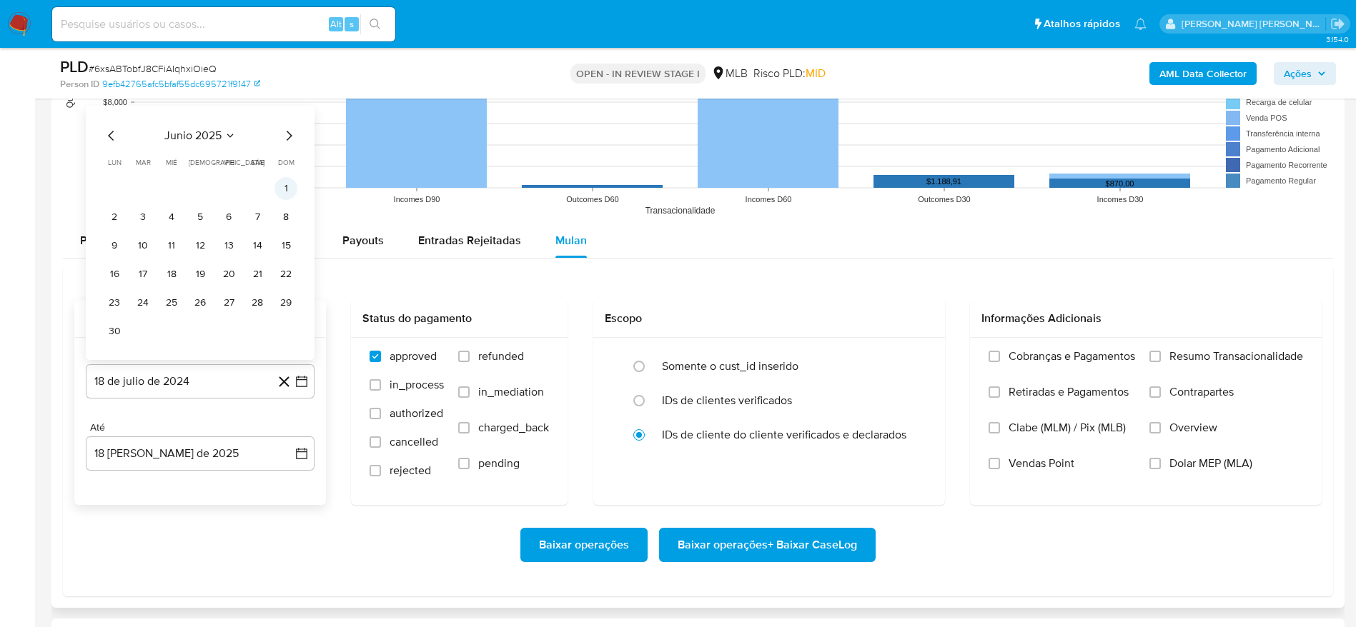
click at [287, 184] on button "1" at bounding box center [285, 188] width 23 height 23
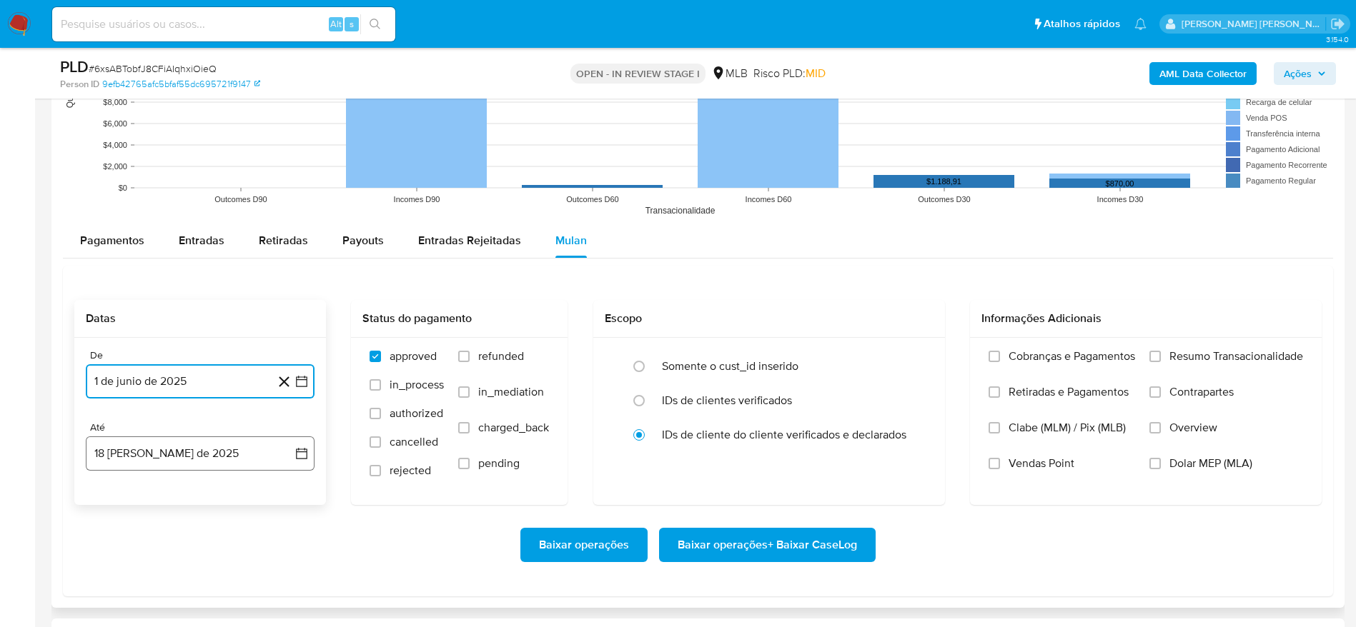
click at [231, 442] on button "18 [PERSON_NAME] de 2025" at bounding box center [200, 454] width 229 height 34
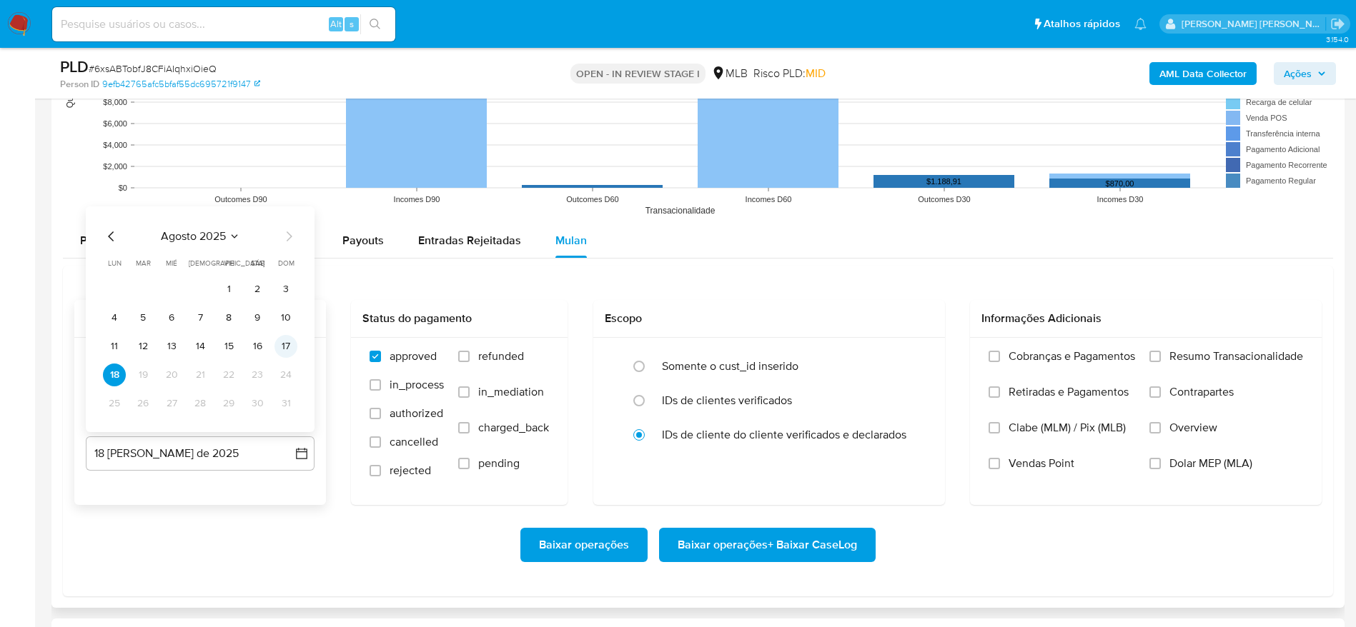
click at [288, 354] on button "17" at bounding box center [285, 346] width 23 height 23
click at [1221, 356] on span "Resumo Transacionalidade" at bounding box center [1236, 356] width 134 height 14
click at [1161, 356] on input "Resumo Transacionalidade" at bounding box center [1154, 356] width 11 height 11
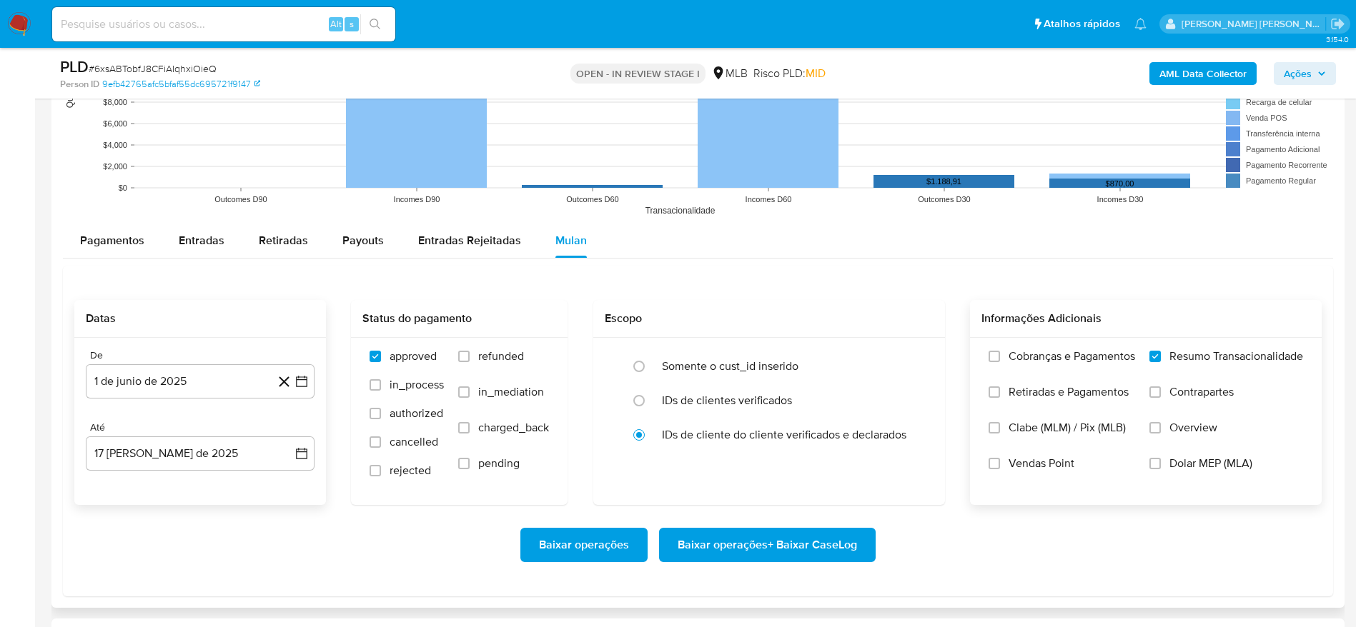
click at [769, 540] on span "Baixar operações + Baixar CaseLog" at bounding box center [766, 545] width 179 height 31
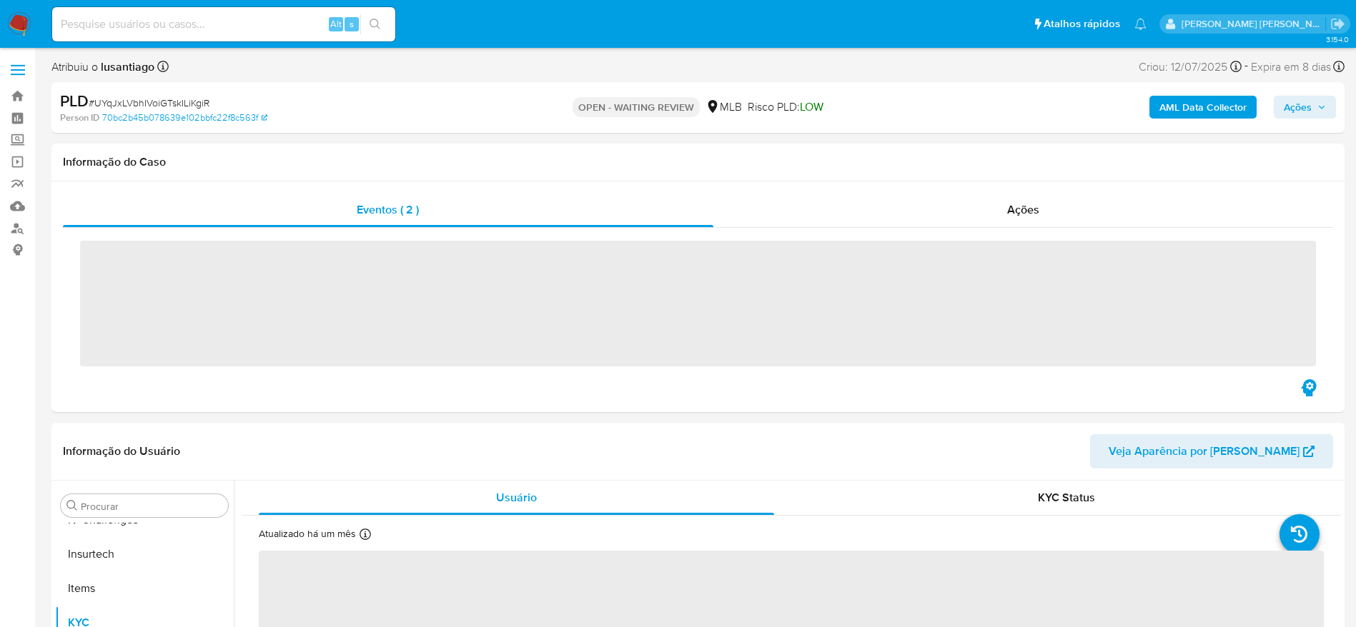
scroll to position [638, 0]
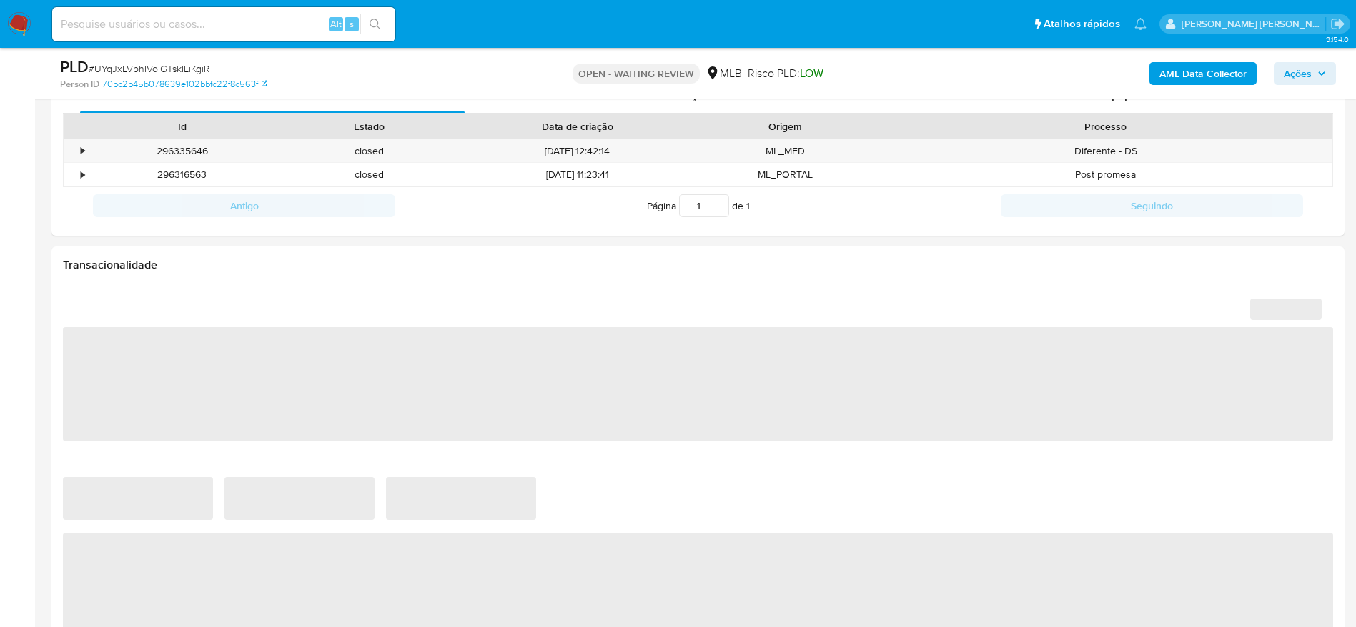
select select "10"
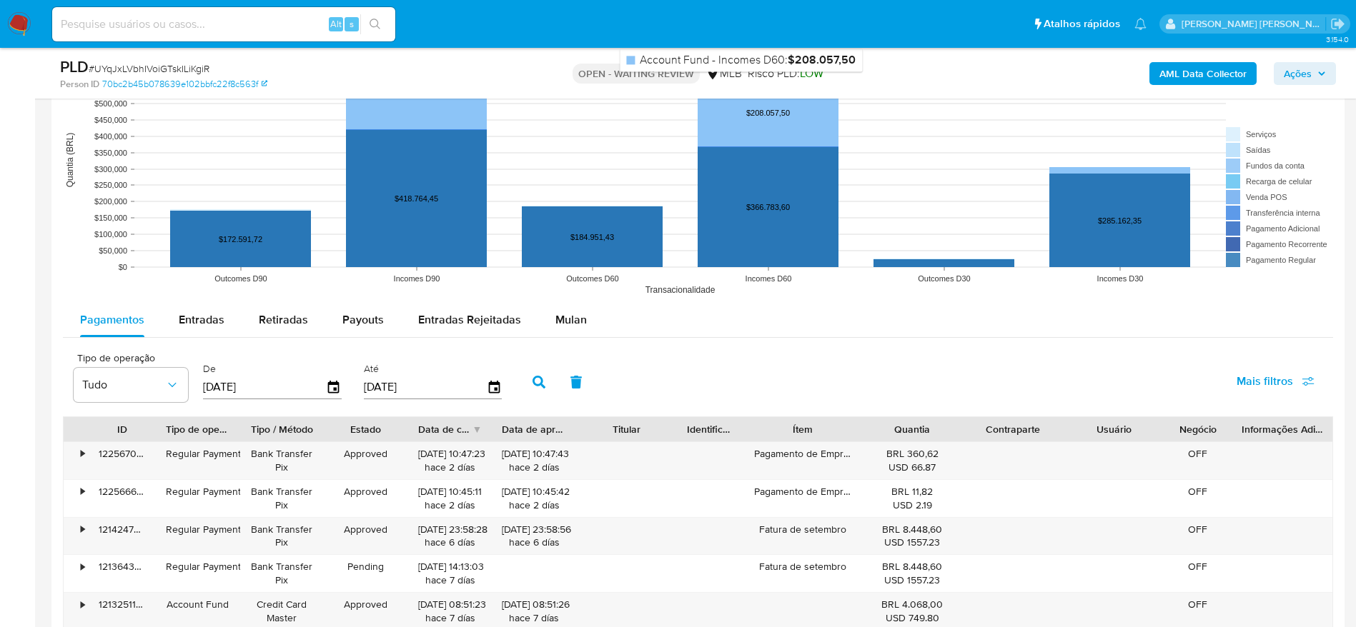
scroll to position [1323, 0]
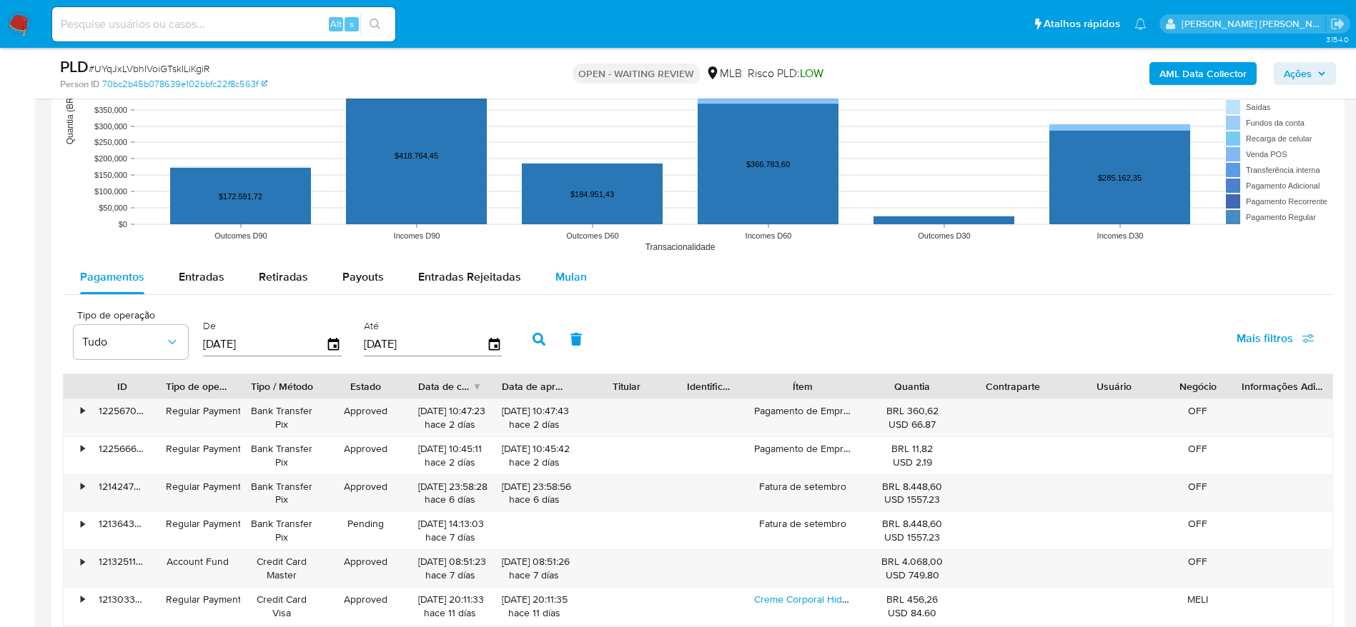
click at [560, 280] on span "Mulan" at bounding box center [570, 277] width 31 height 16
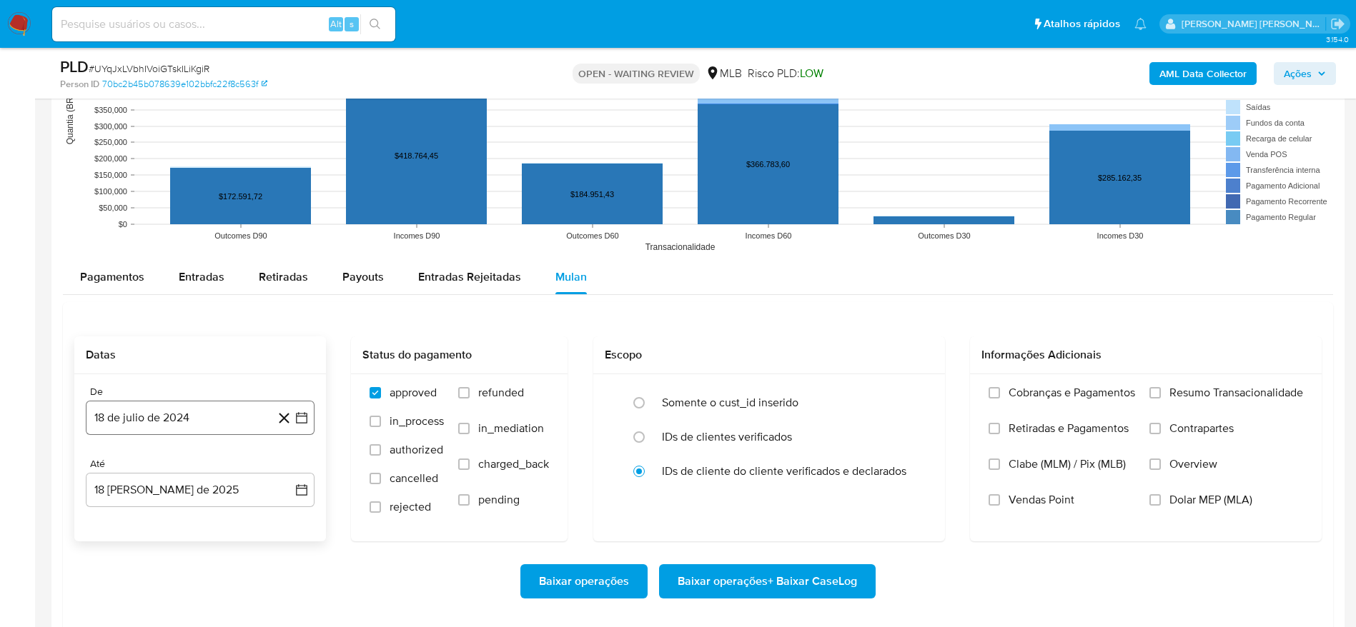
click at [255, 411] on button "18 de julio de 2024" at bounding box center [200, 418] width 229 height 34
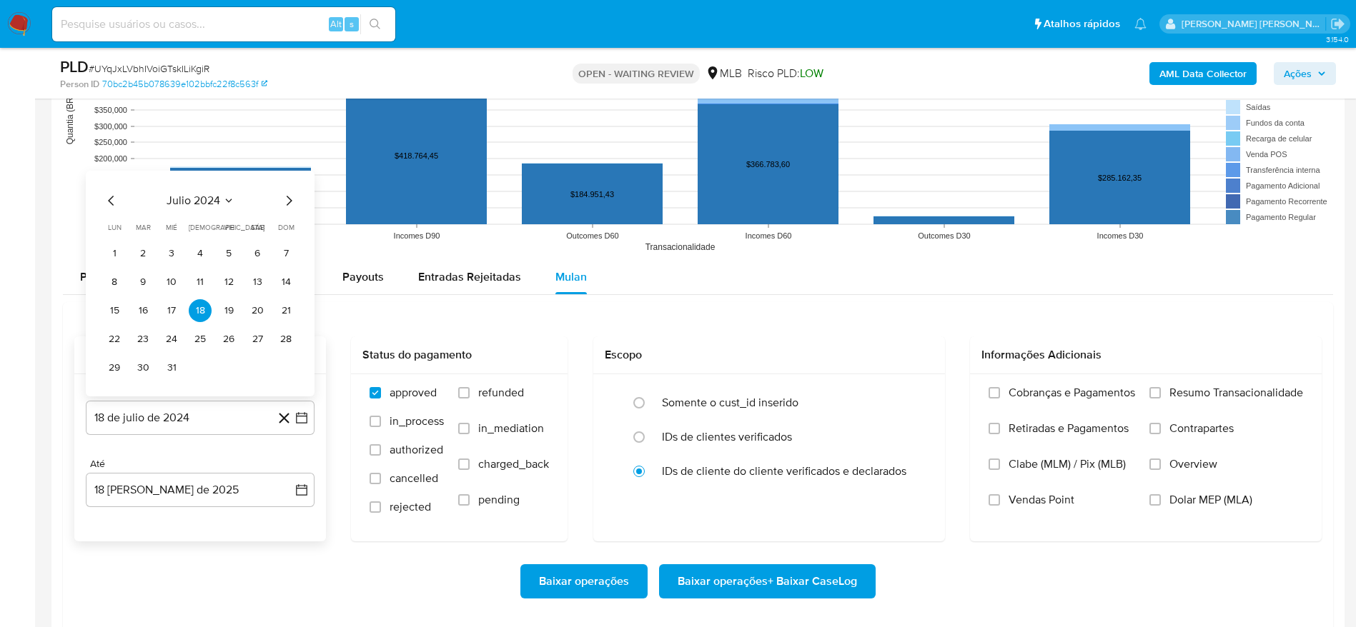
click at [202, 194] on span "julio 2024" at bounding box center [194, 201] width 54 height 14
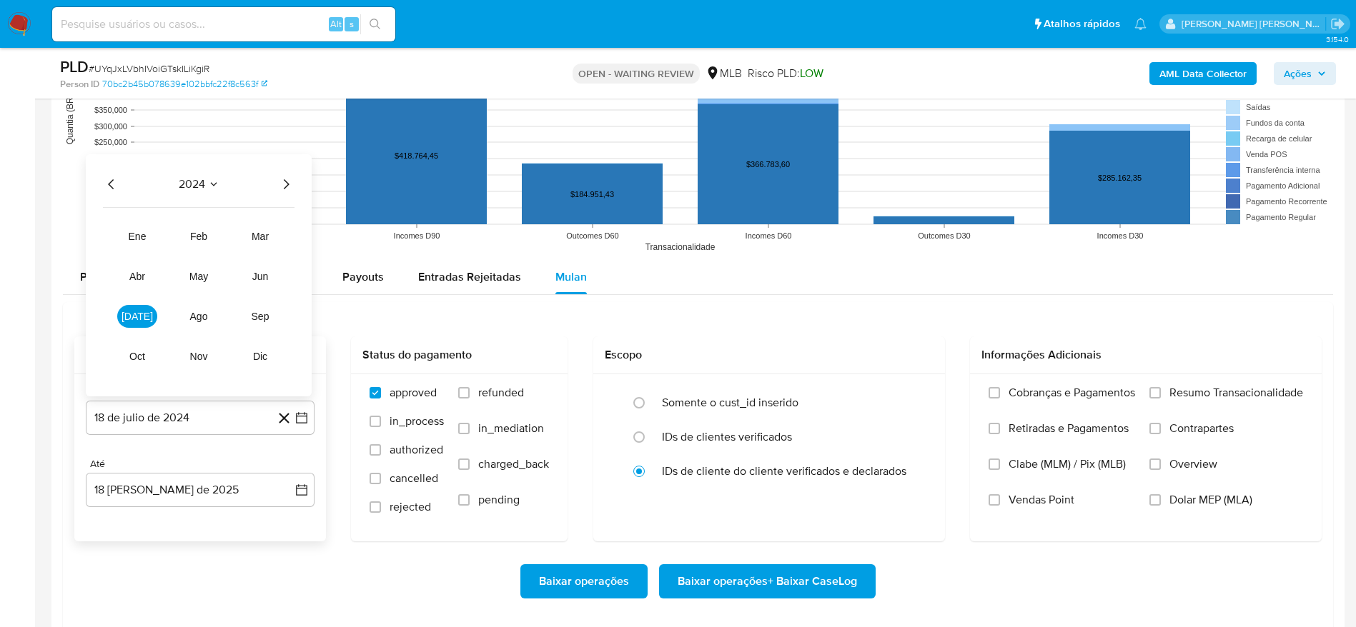
click at [291, 182] on icon "Año siguiente" at bounding box center [285, 184] width 17 height 17
click at [263, 281] on span "jun" at bounding box center [260, 276] width 16 height 11
click at [289, 222] on button "1" at bounding box center [285, 225] width 23 height 23
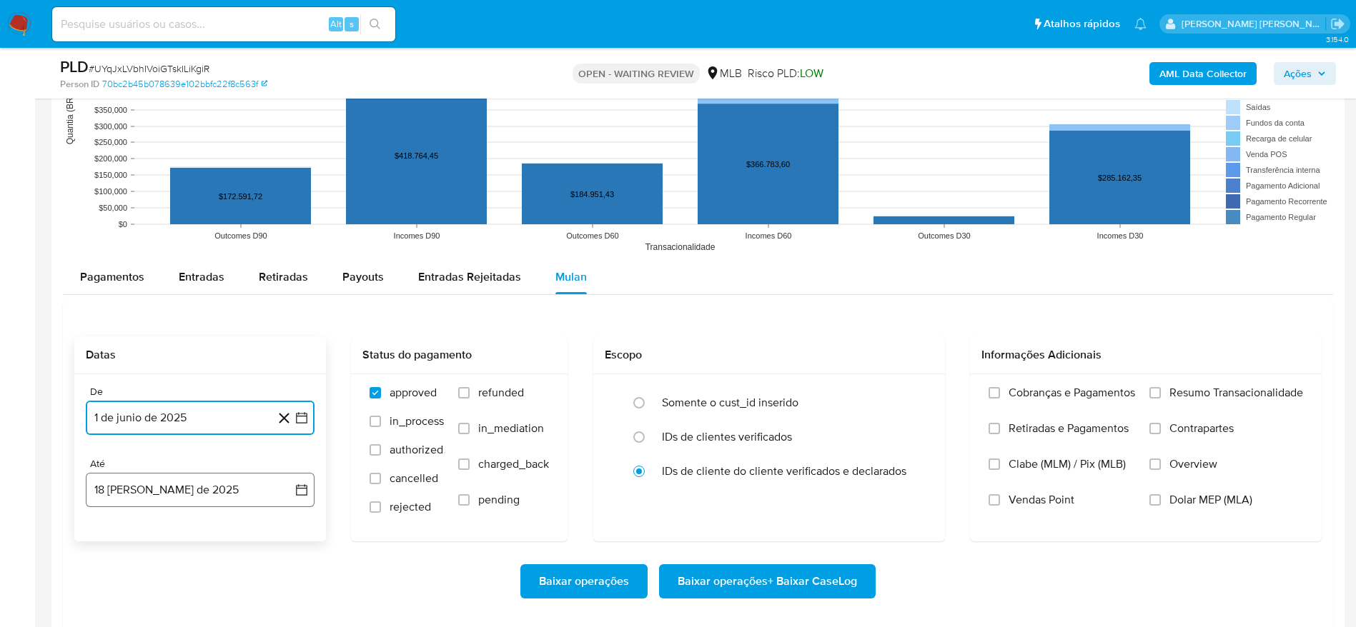
click at [202, 489] on button "18 [PERSON_NAME] de 2025" at bounding box center [200, 490] width 229 height 34
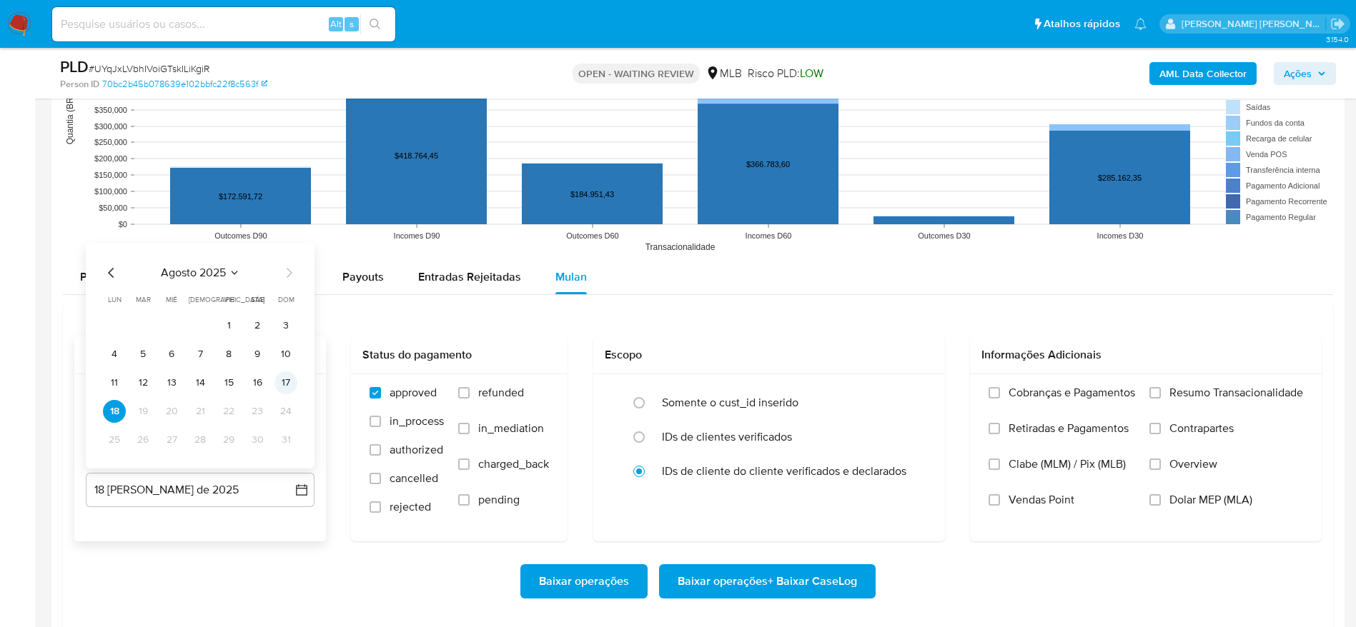
click at [277, 377] on button "17" at bounding box center [285, 383] width 23 height 23
click at [1222, 398] on span "Resumo Transacionalidade" at bounding box center [1236, 393] width 134 height 14
click at [1161, 398] on input "Resumo Transacionalidade" at bounding box center [1154, 392] width 11 height 11
click at [839, 583] on span "Baixar operações + Baixar CaseLog" at bounding box center [766, 581] width 179 height 31
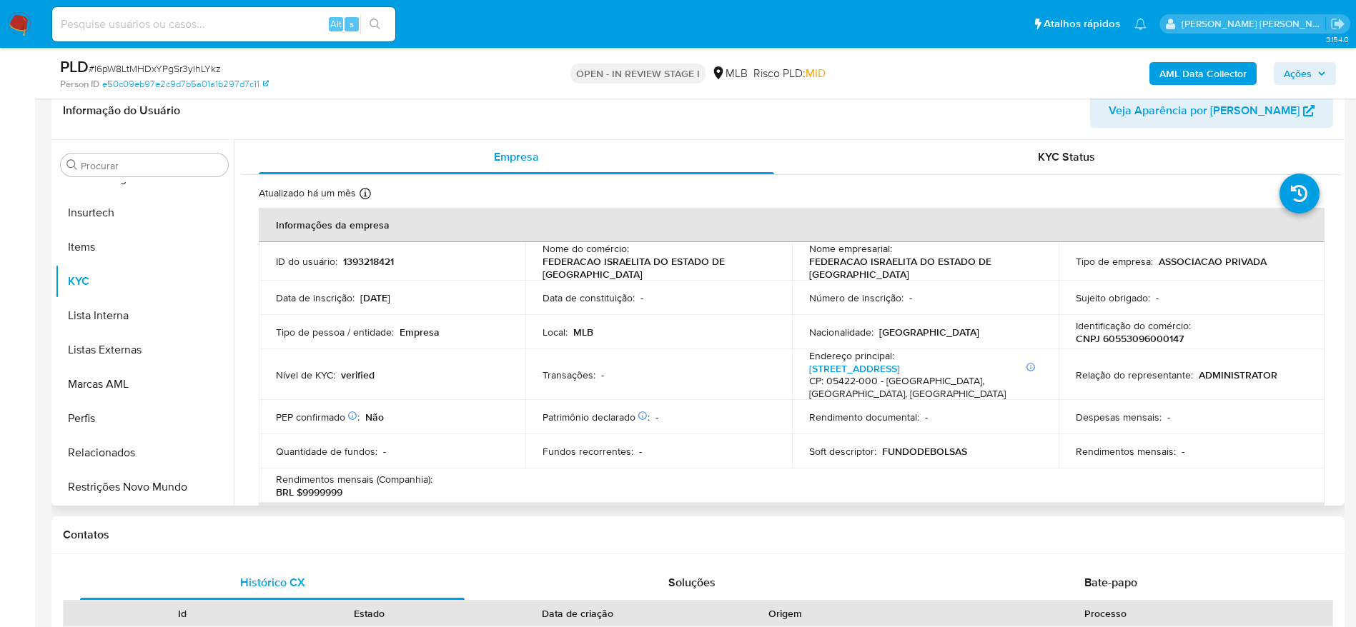
scroll to position [232, 0]
select select "10"
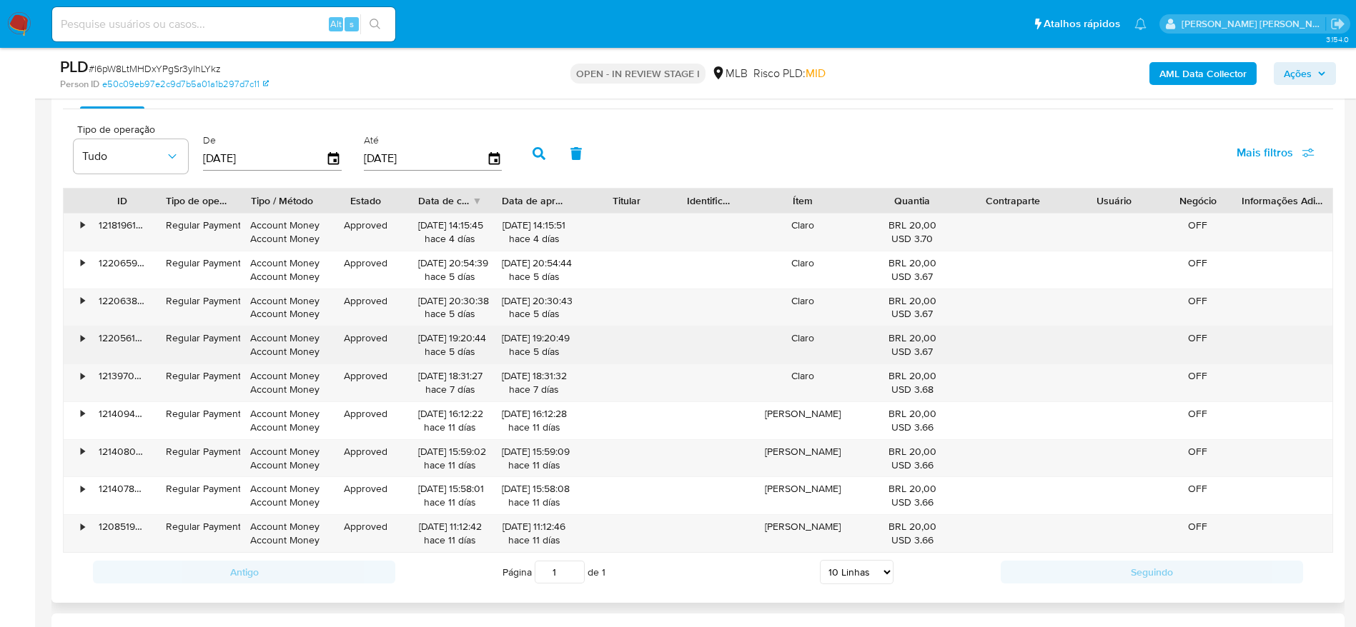
scroll to position [1451, 0]
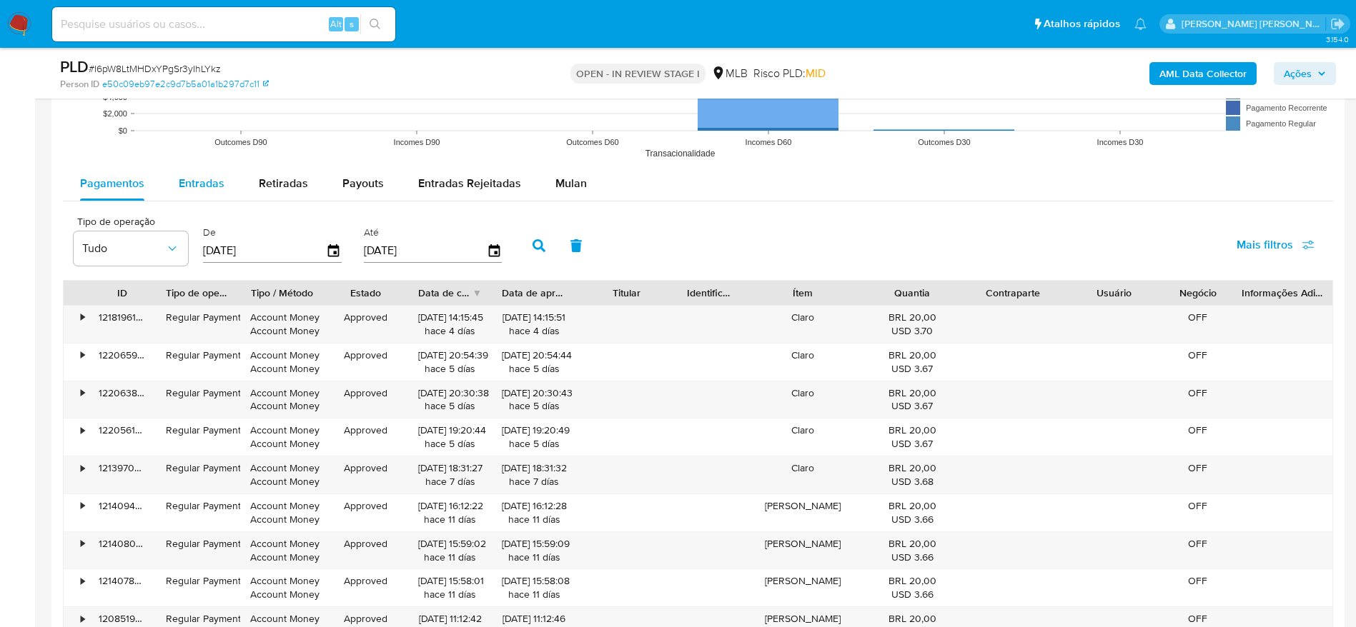
click at [196, 181] on span "Entradas" at bounding box center [202, 183] width 46 height 16
select select "10"
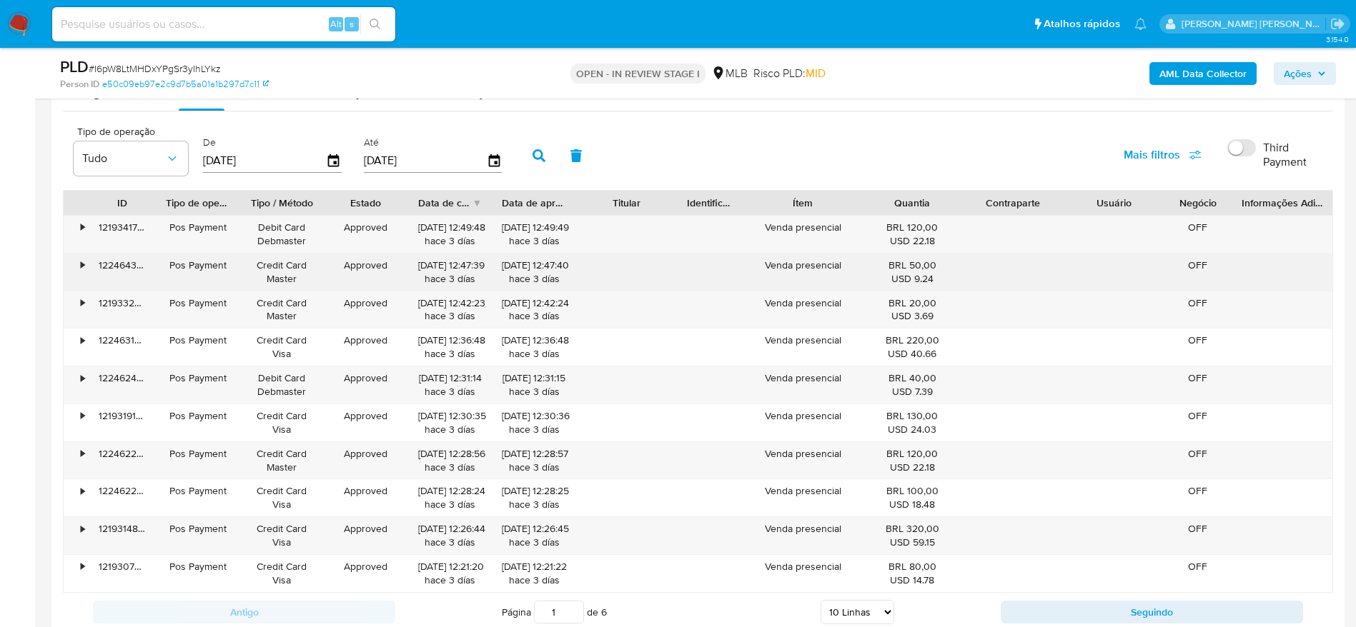
scroll to position [1604, 0]
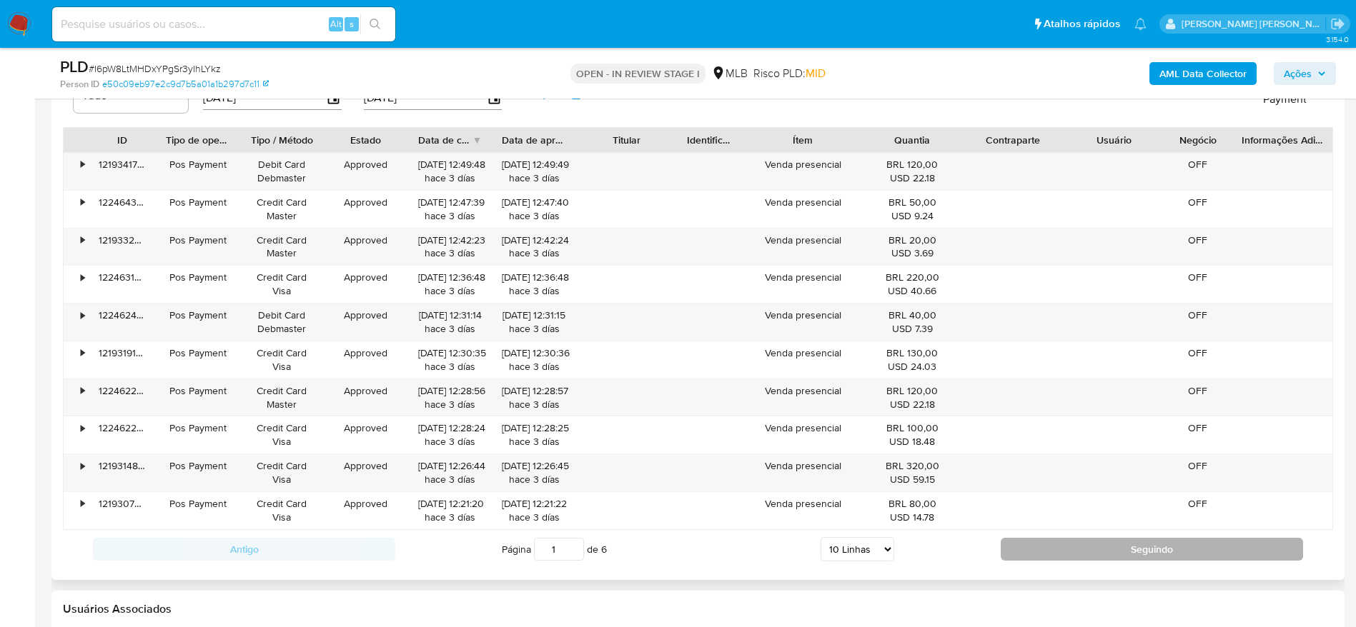
click at [1061, 547] on button "Seguindo" at bounding box center [1152, 549] width 302 height 23
type input "2"
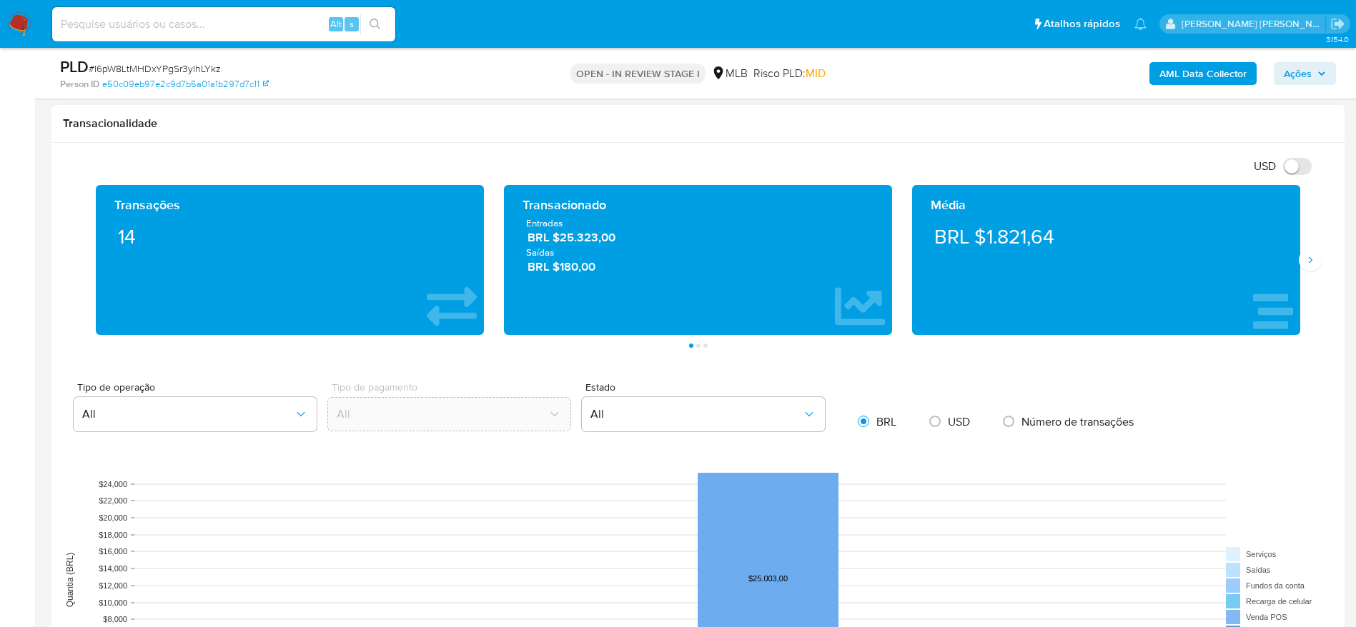
scroll to position [893, 0]
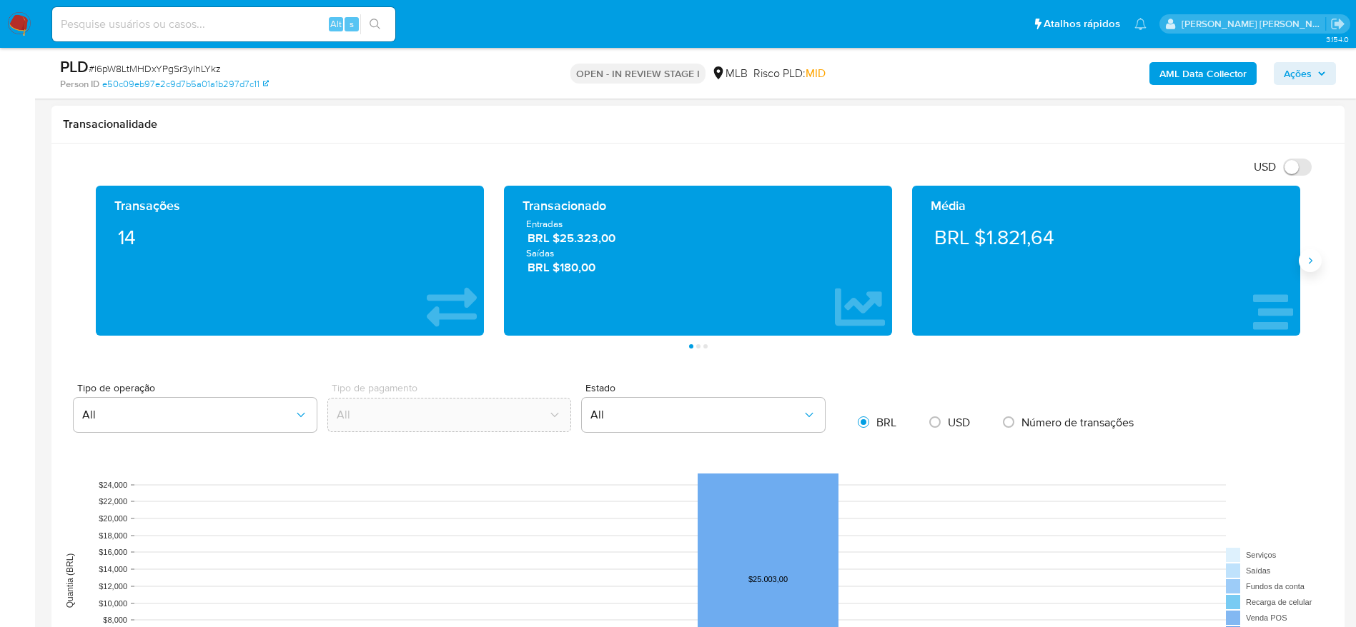
click at [1309, 263] on icon "Siguiente" at bounding box center [1309, 260] width 11 height 11
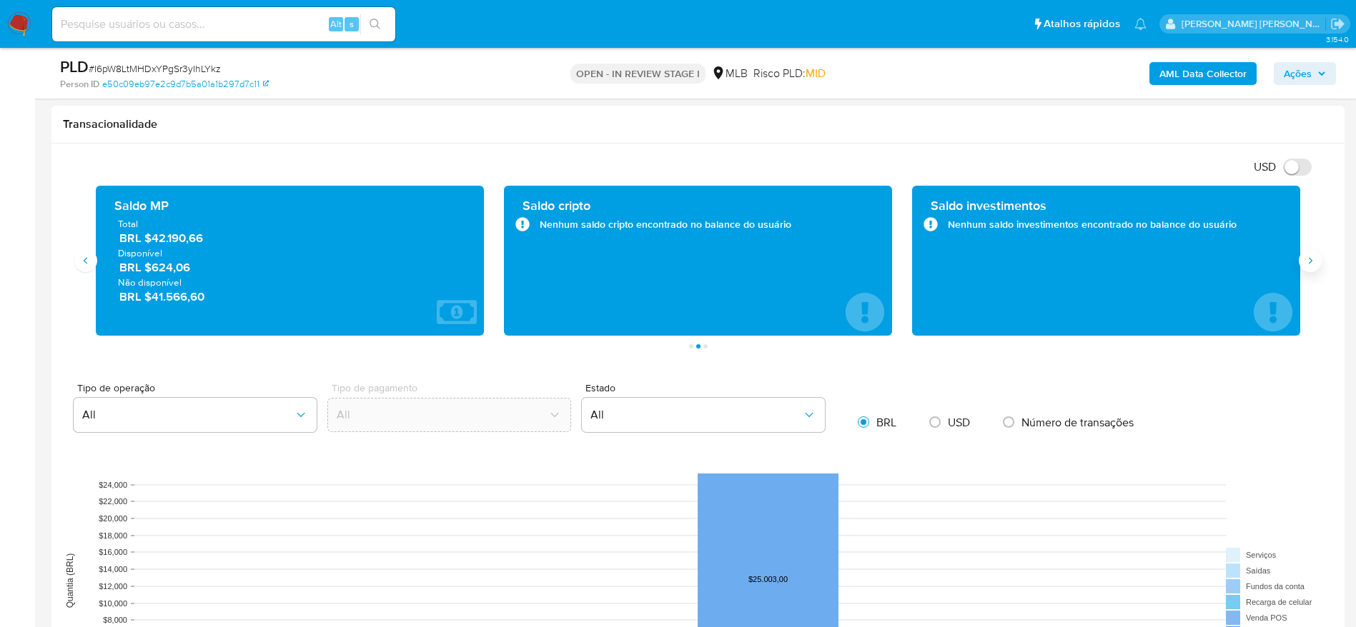
click at [1309, 263] on icon "Siguiente" at bounding box center [1309, 260] width 11 height 11
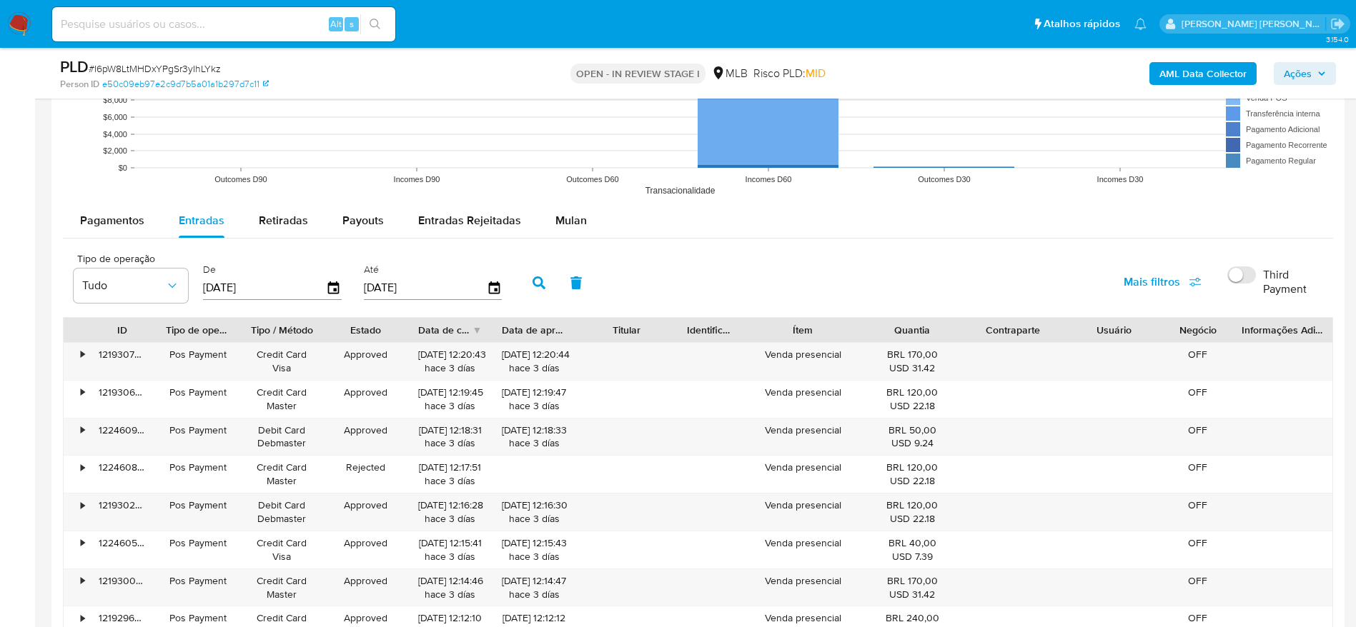
scroll to position [1412, 0]
click at [565, 219] on span "Mulan" at bounding box center [570, 222] width 31 height 16
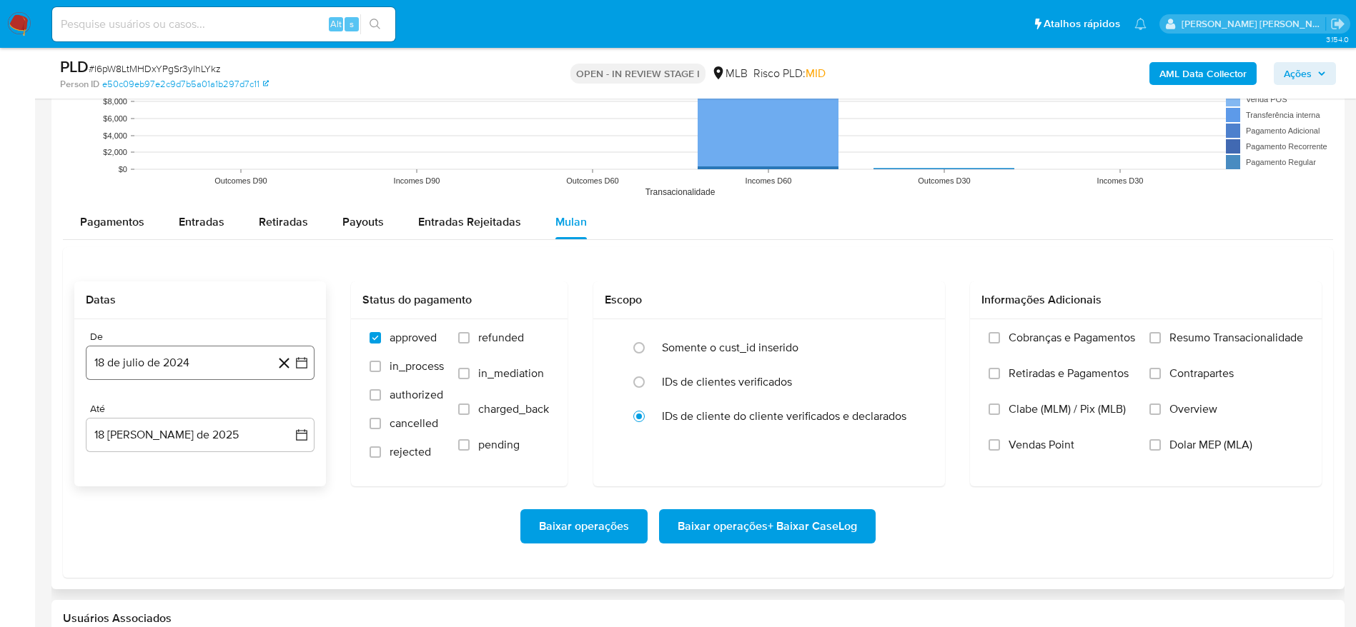
click at [145, 376] on button "18 de julio de 2024" at bounding box center [200, 363] width 229 height 34
click at [195, 416] on span "julio 2024" at bounding box center [194, 414] width 54 height 14
click at [147, 548] on button "[DATE]" at bounding box center [137, 546] width 40 height 23
click at [222, 528] on button "19" at bounding box center [228, 524] width 23 height 23
click at [219, 432] on button "18 [PERSON_NAME] de 2025" at bounding box center [200, 435] width 229 height 34
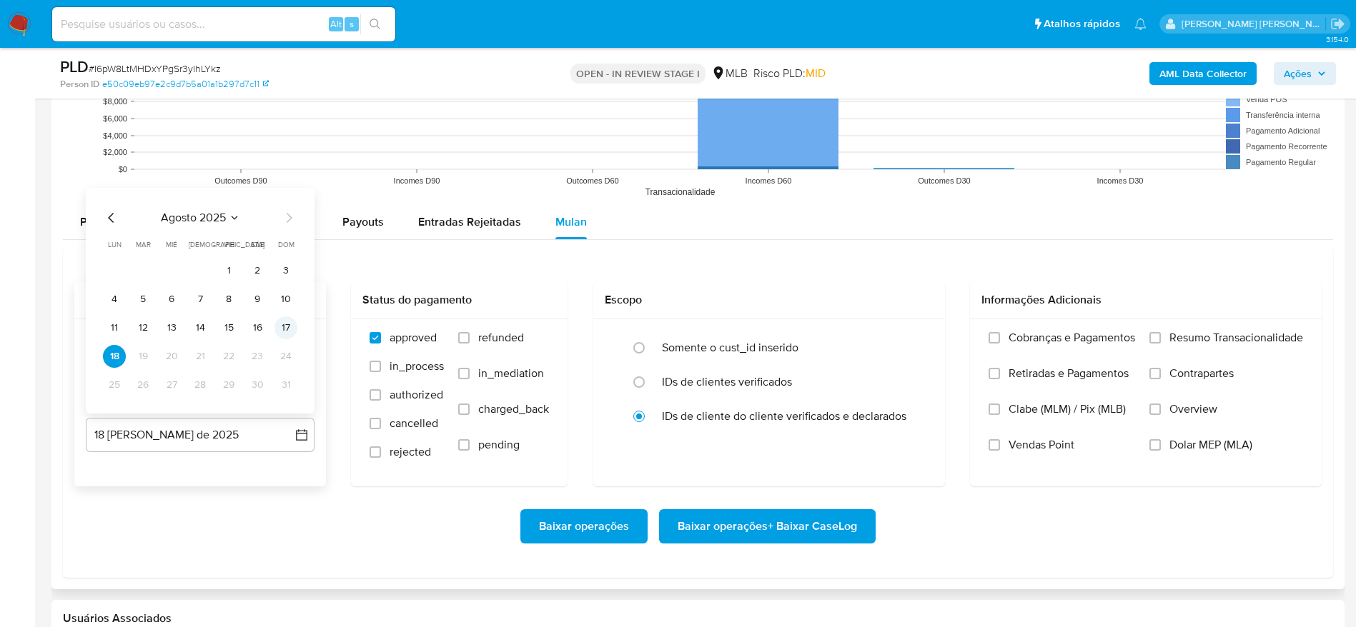
click at [295, 332] on button "17" at bounding box center [285, 328] width 23 height 23
click at [1159, 343] on span at bounding box center [1154, 337] width 11 height 11
click at [1159, 343] on input "Resumo Transacionalidade" at bounding box center [1154, 337] width 11 height 11
click at [803, 522] on span "Baixar operações + Baixar CaseLog" at bounding box center [766, 526] width 179 height 31
